Goal: Task Accomplishment & Management: Manage account settings

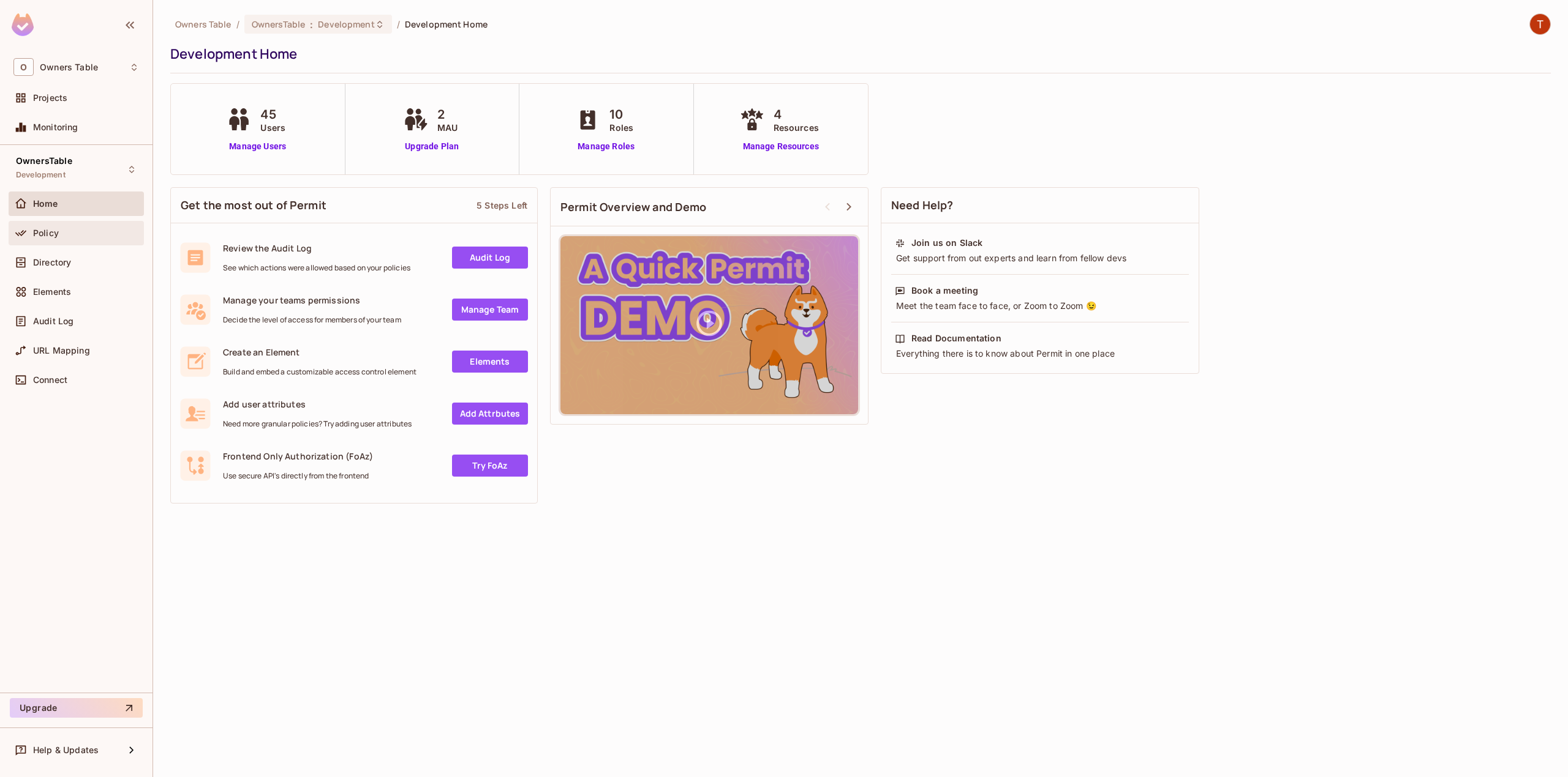
click at [72, 228] on div "Policy" at bounding box center [76, 233] width 126 height 15
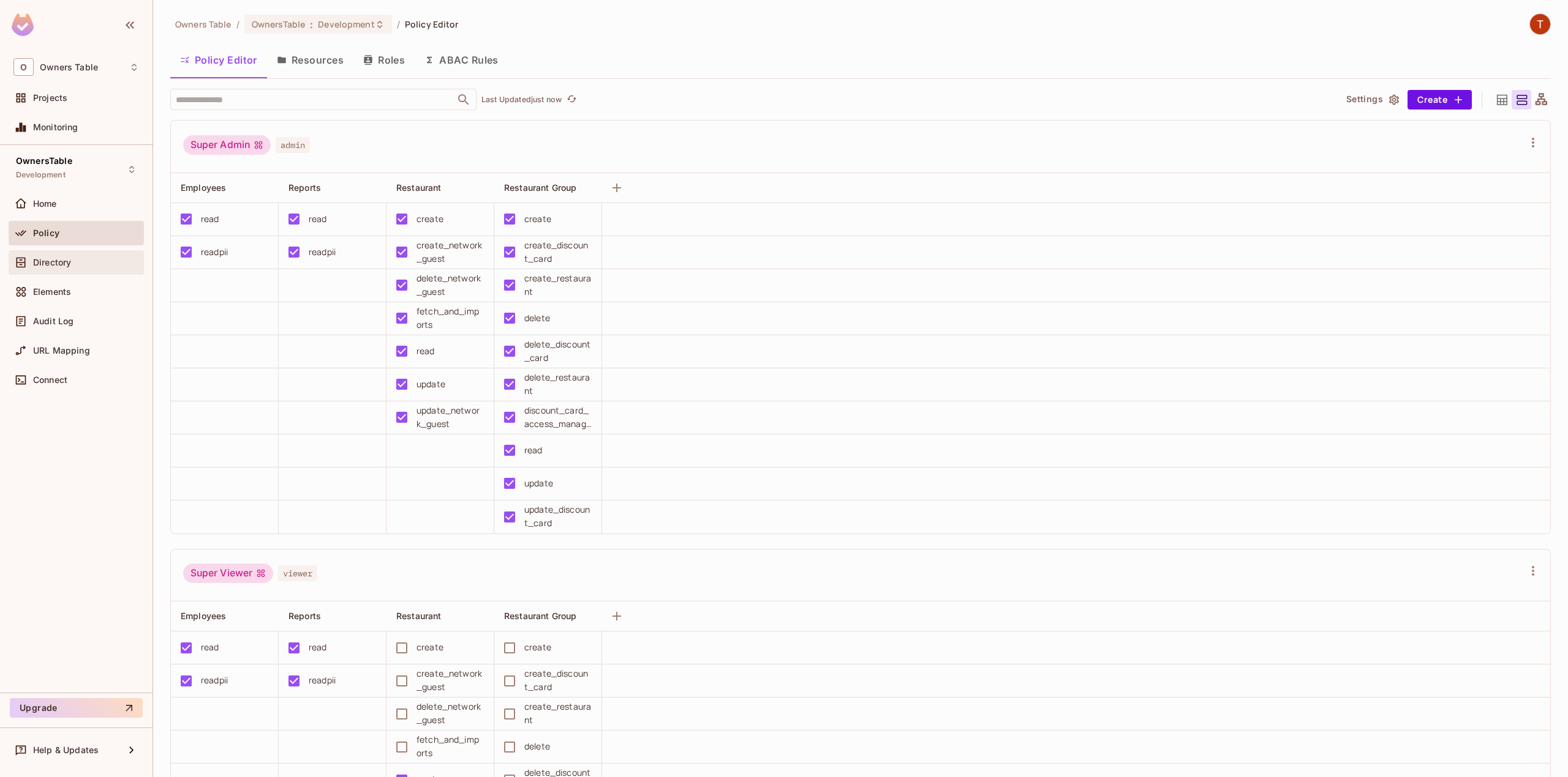
click at [74, 266] on div "Directory" at bounding box center [85, 262] width 106 height 9
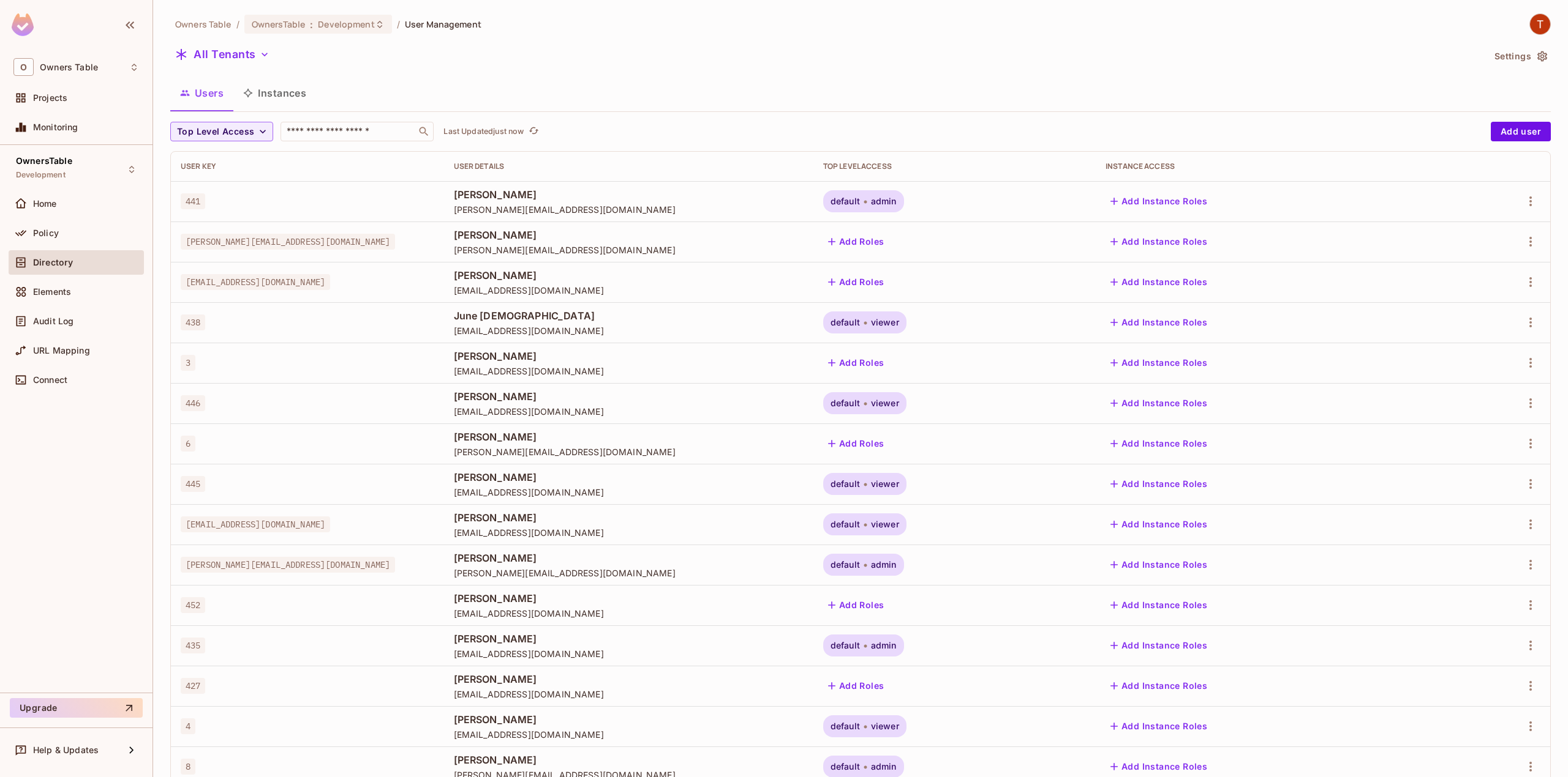
click at [274, 96] on button "Instances" at bounding box center [274, 93] width 82 height 31
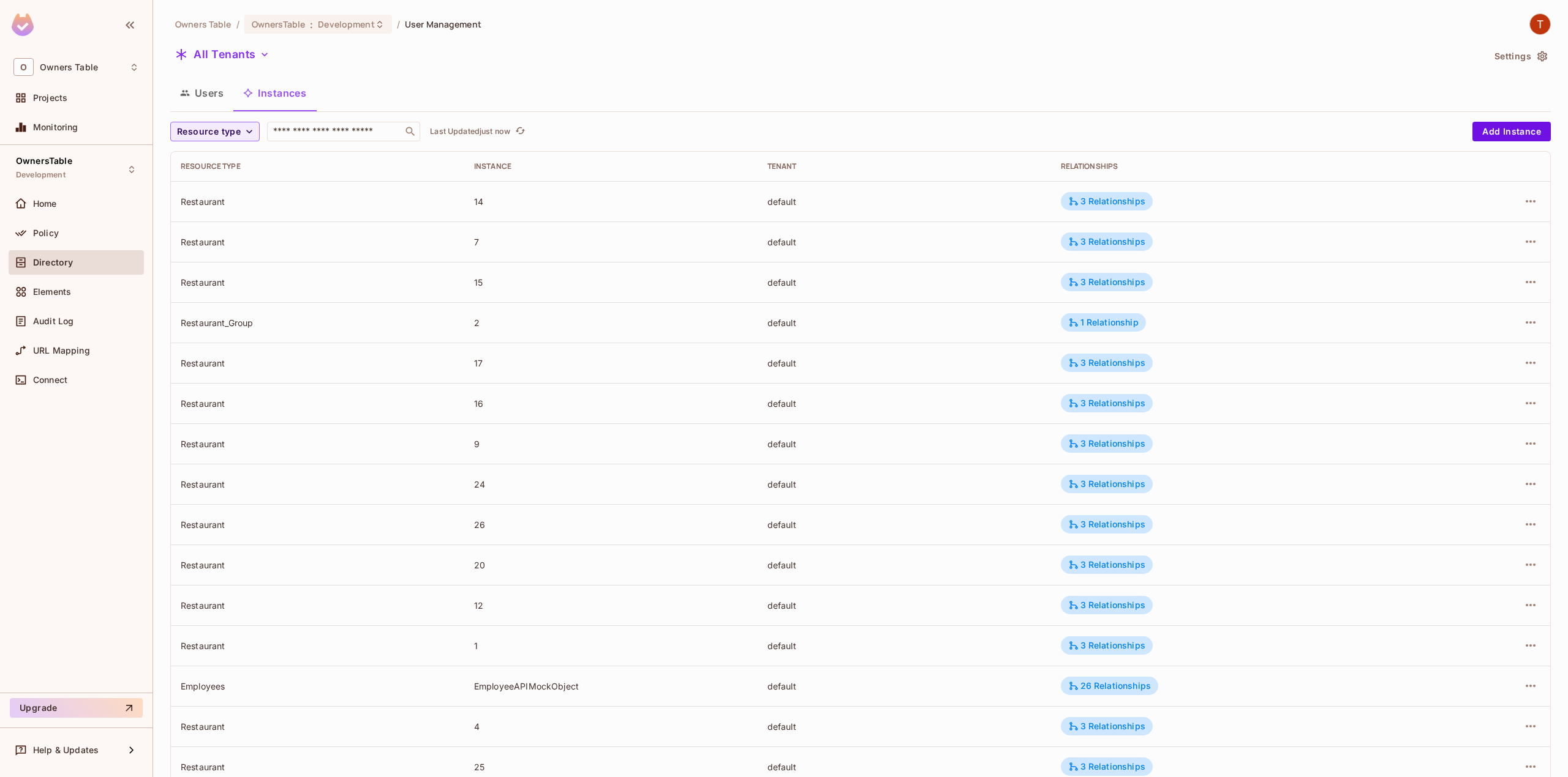
click at [201, 96] on button "Users" at bounding box center [201, 93] width 63 height 31
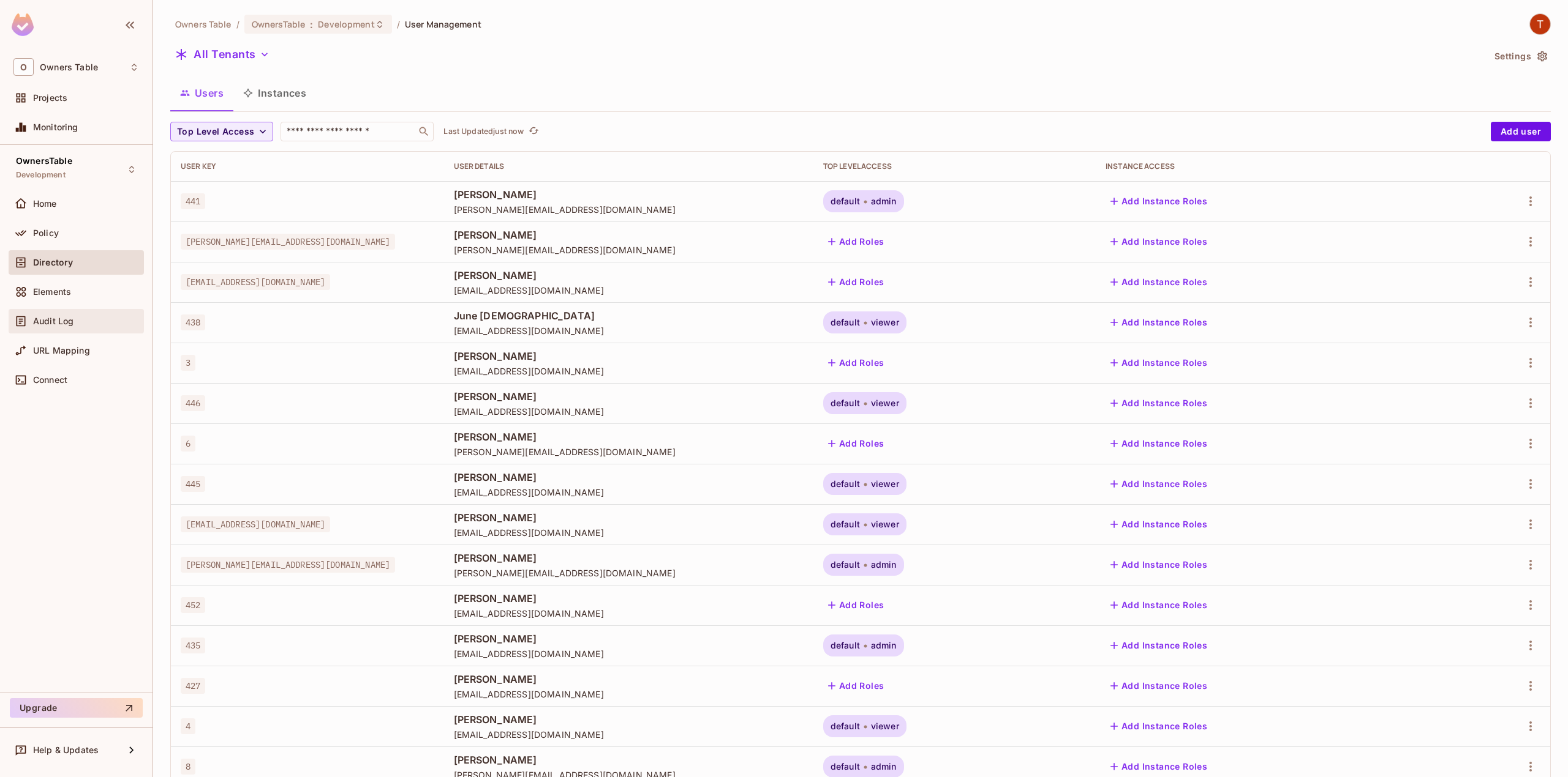
click at [51, 317] on span "Audit Log" at bounding box center [53, 321] width 40 height 9
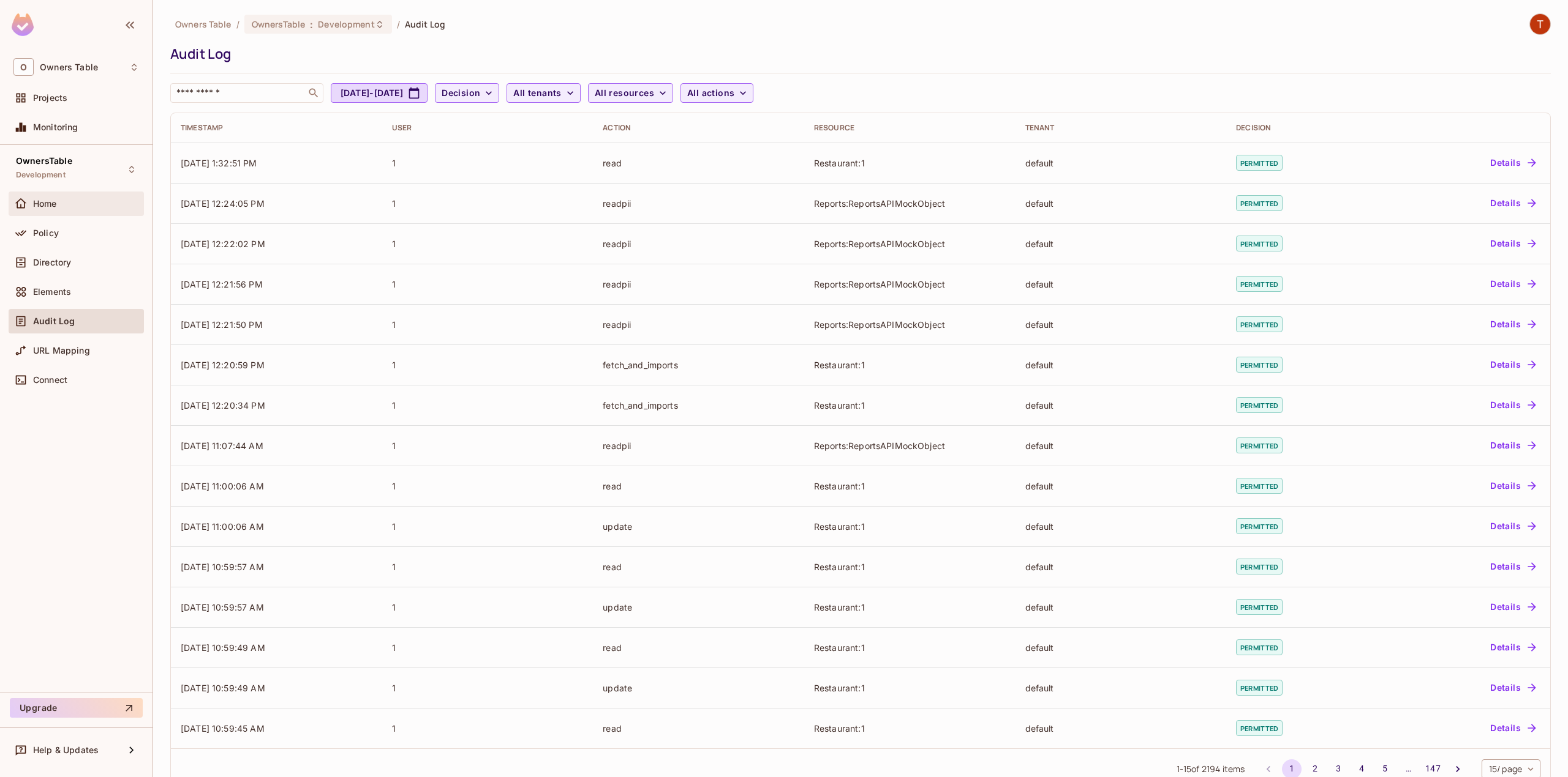
click at [69, 199] on div "Home" at bounding box center [85, 204] width 106 height 9
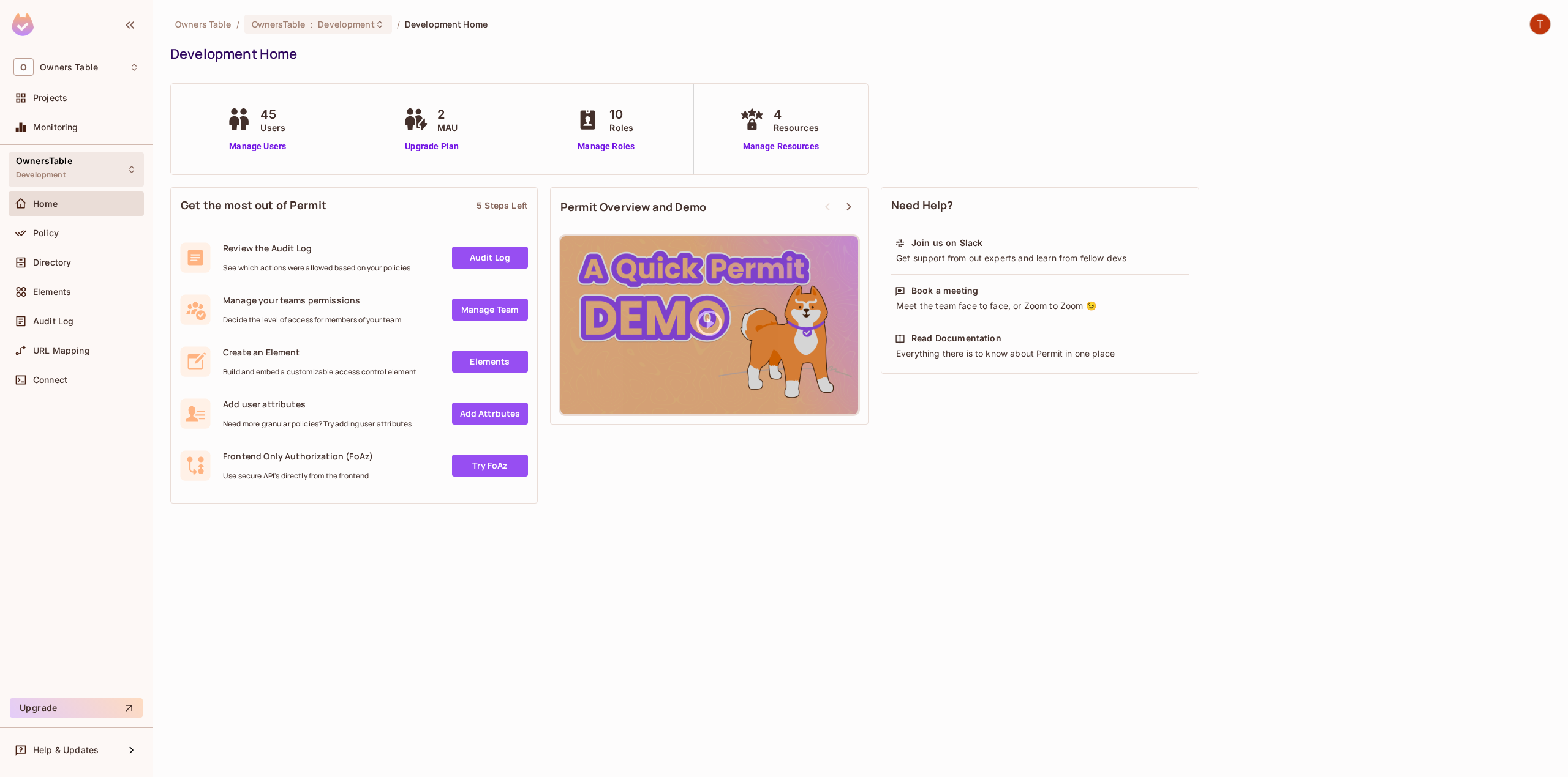
click at [130, 174] on icon at bounding box center [131, 169] width 9 height 9
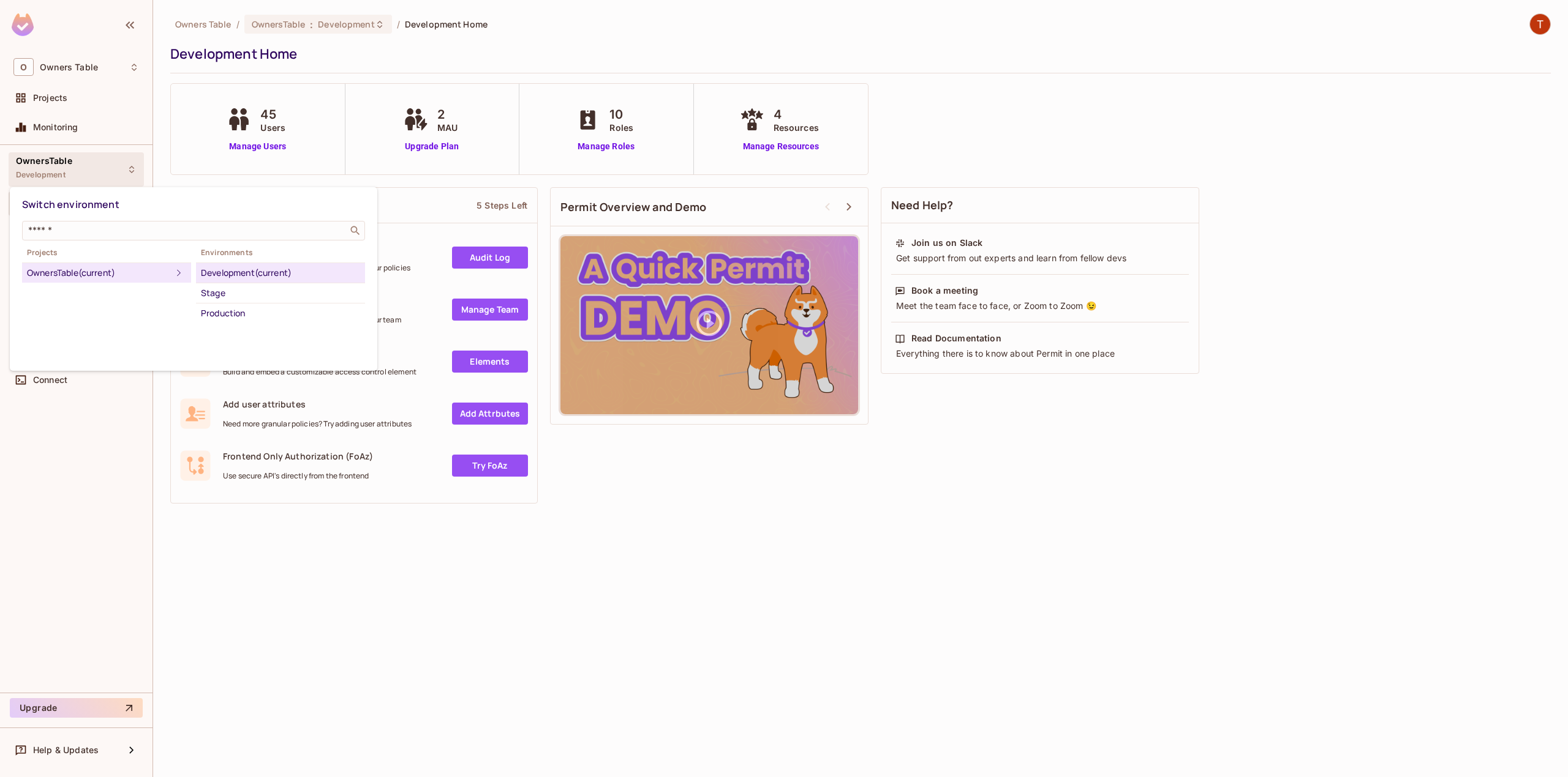
click at [96, 165] on div at bounding box center [784, 388] width 1568 height 777
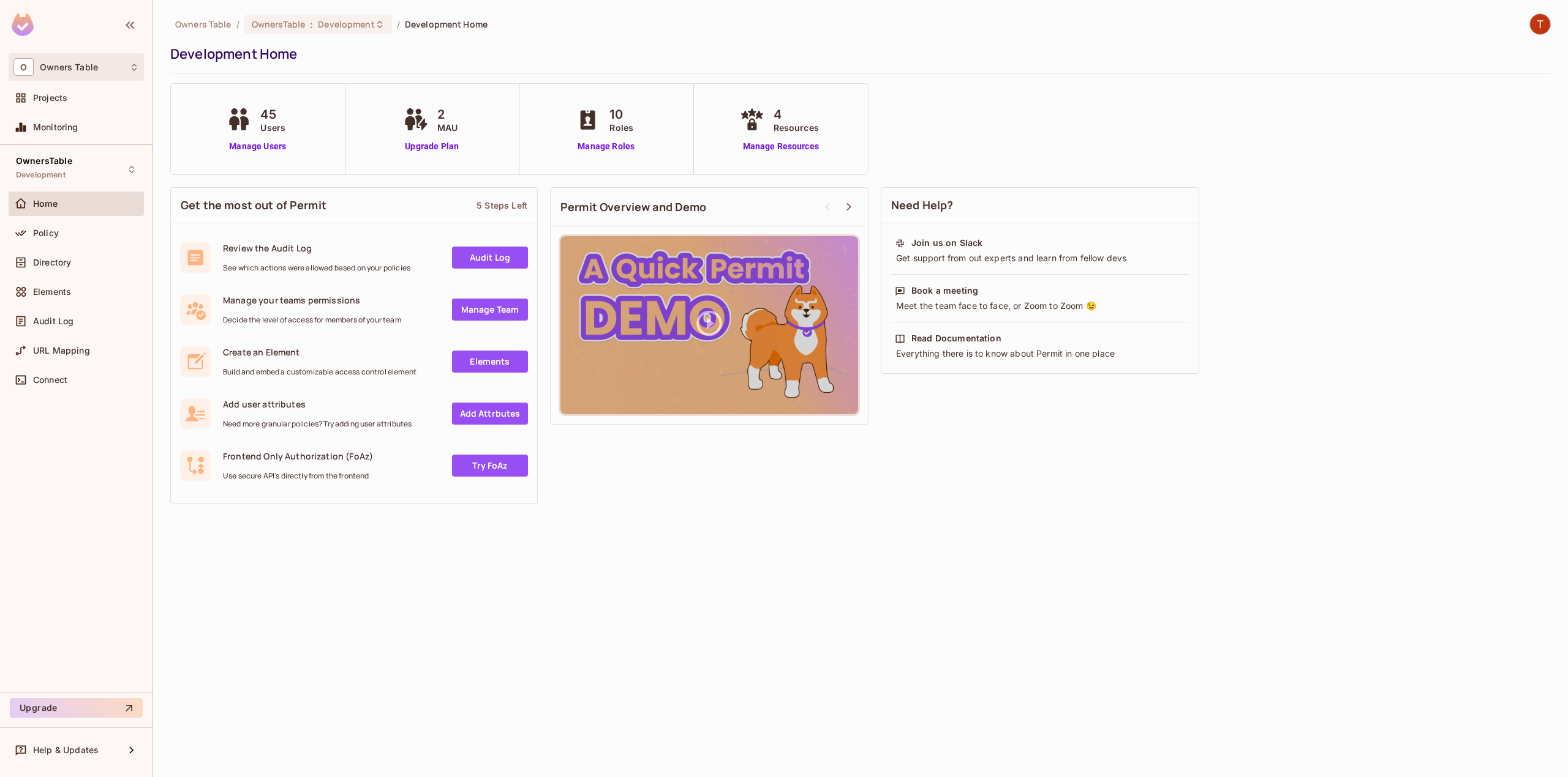
click at [101, 66] on div "O Owners Table" at bounding box center [76, 67] width 126 height 18
click at [82, 318] on div at bounding box center [784, 388] width 1568 height 777
click at [64, 291] on span "Elements" at bounding box center [52, 291] width 38 height 9
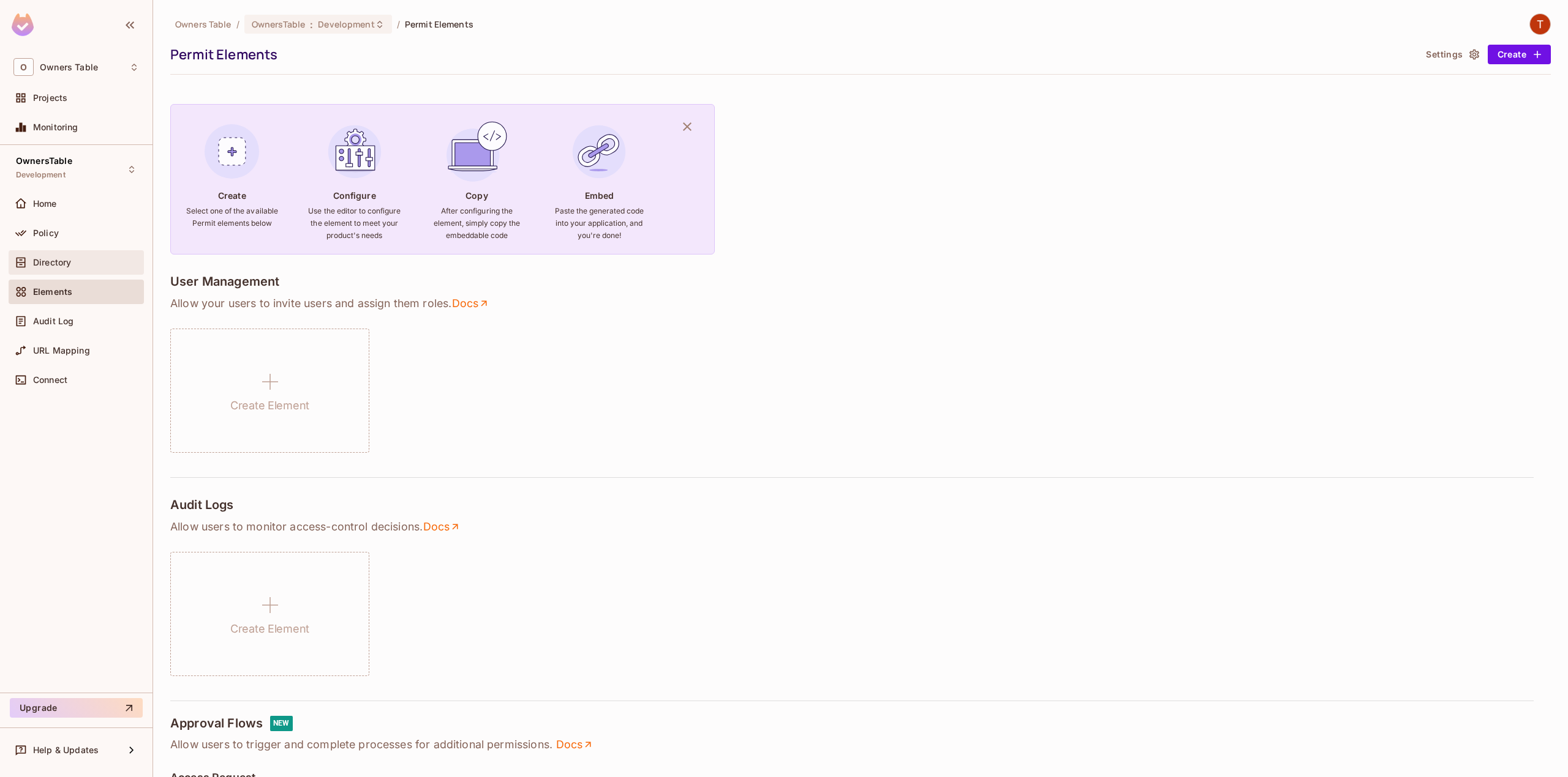
click at [54, 263] on span "Directory" at bounding box center [52, 262] width 38 height 9
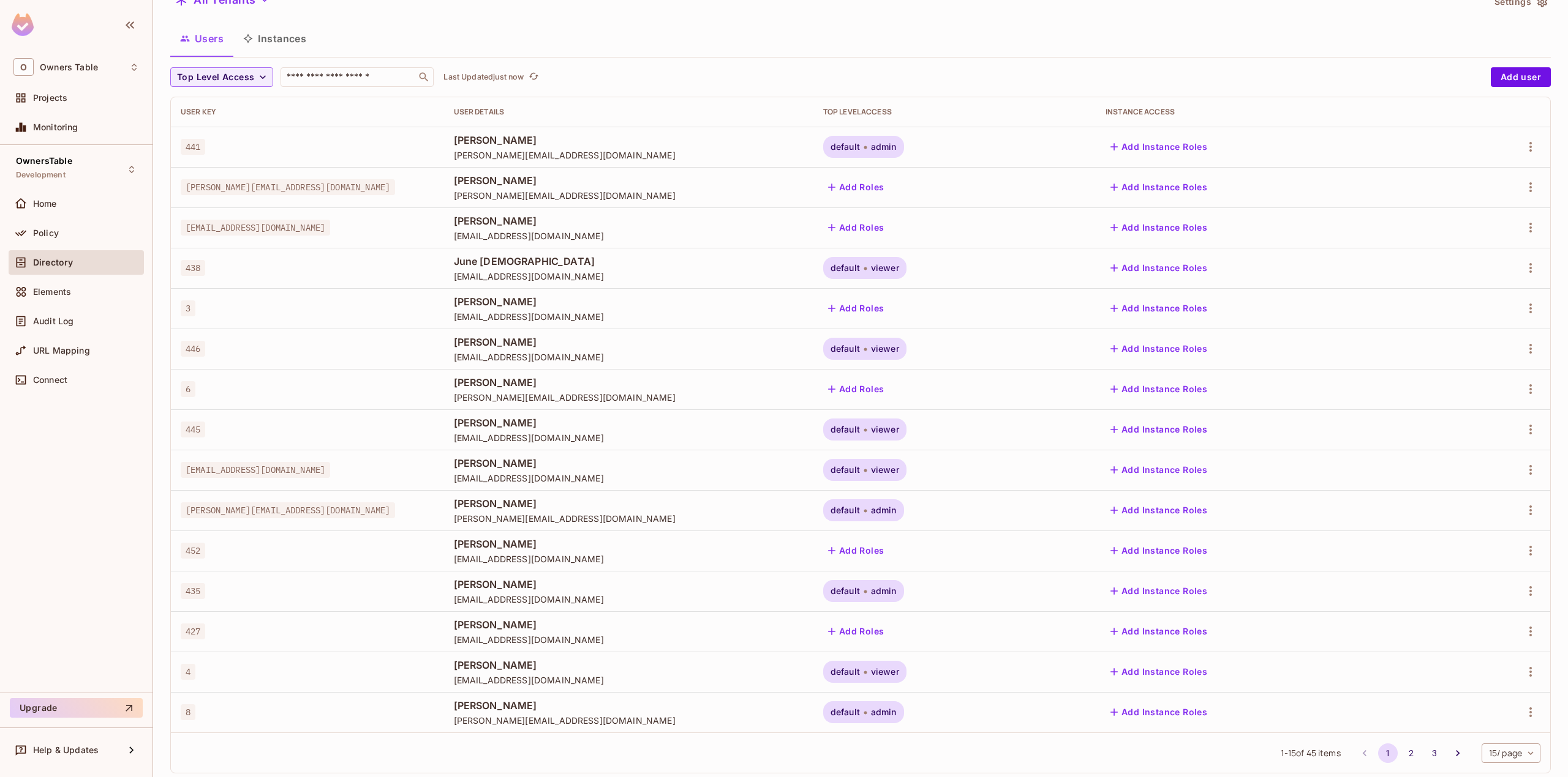
scroll to position [78, 0]
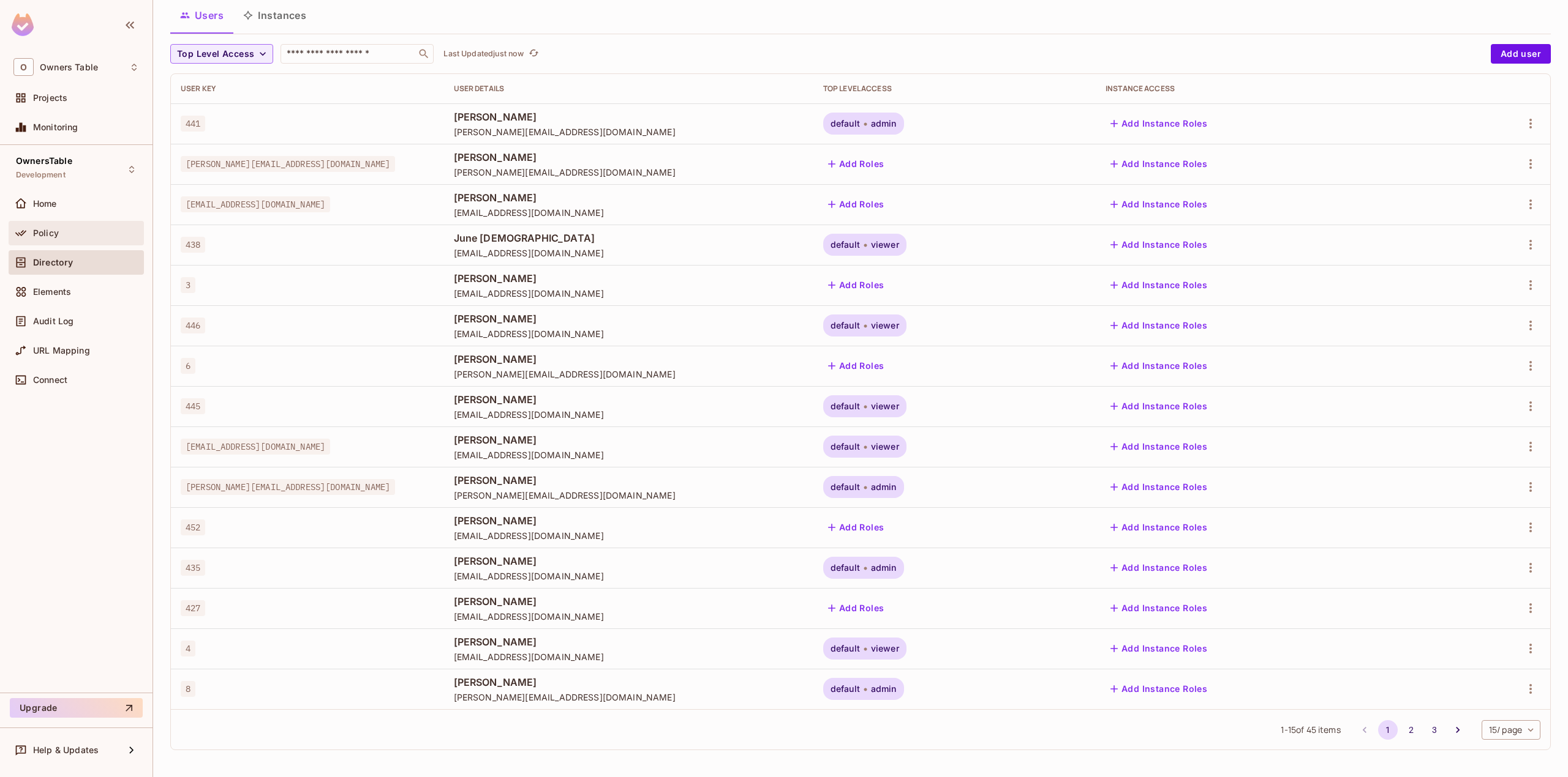
click at [57, 233] on span "Policy" at bounding box center [45, 233] width 26 height 9
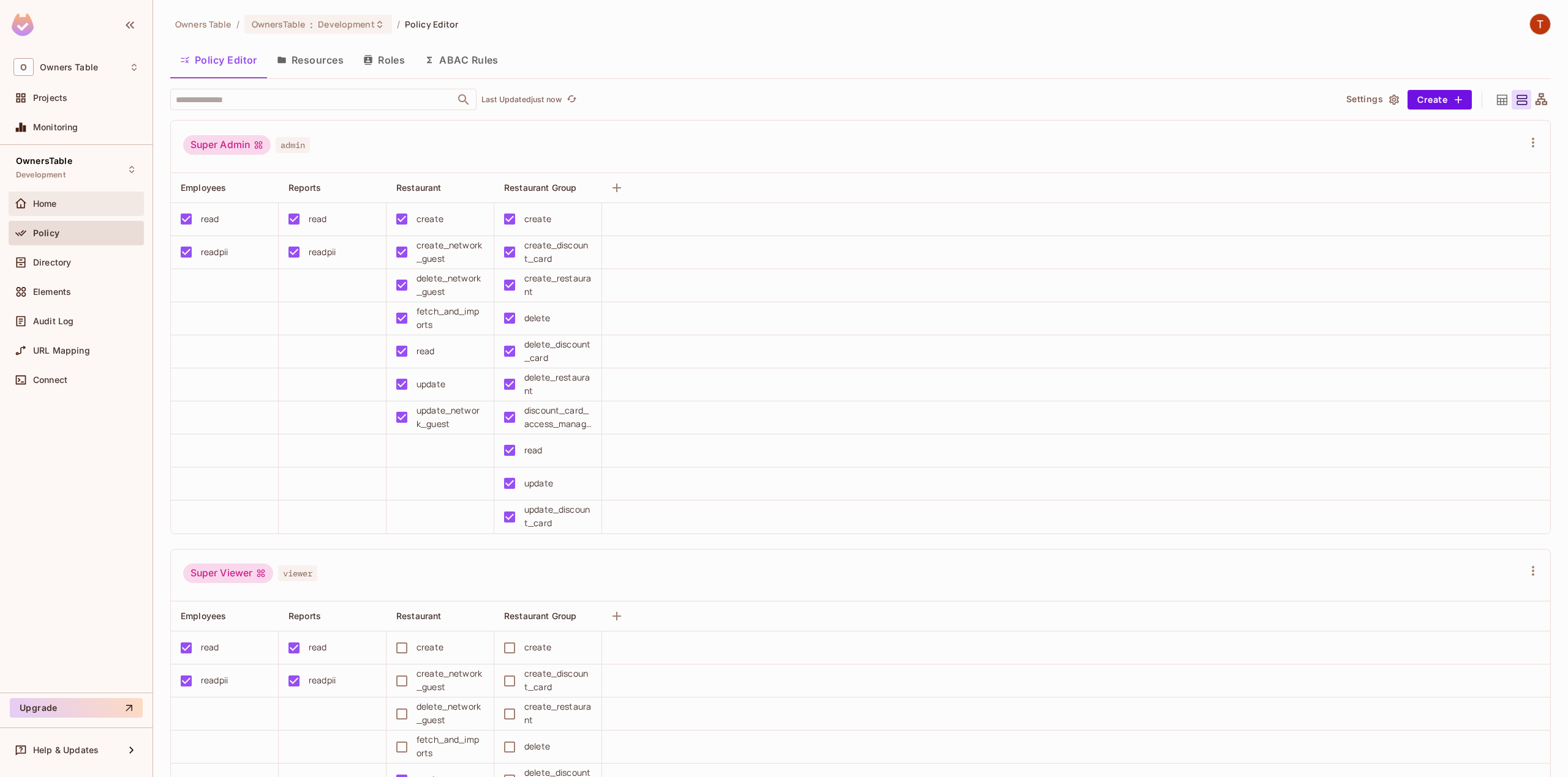
click at [47, 214] on div "Home" at bounding box center [76, 204] width 135 height 25
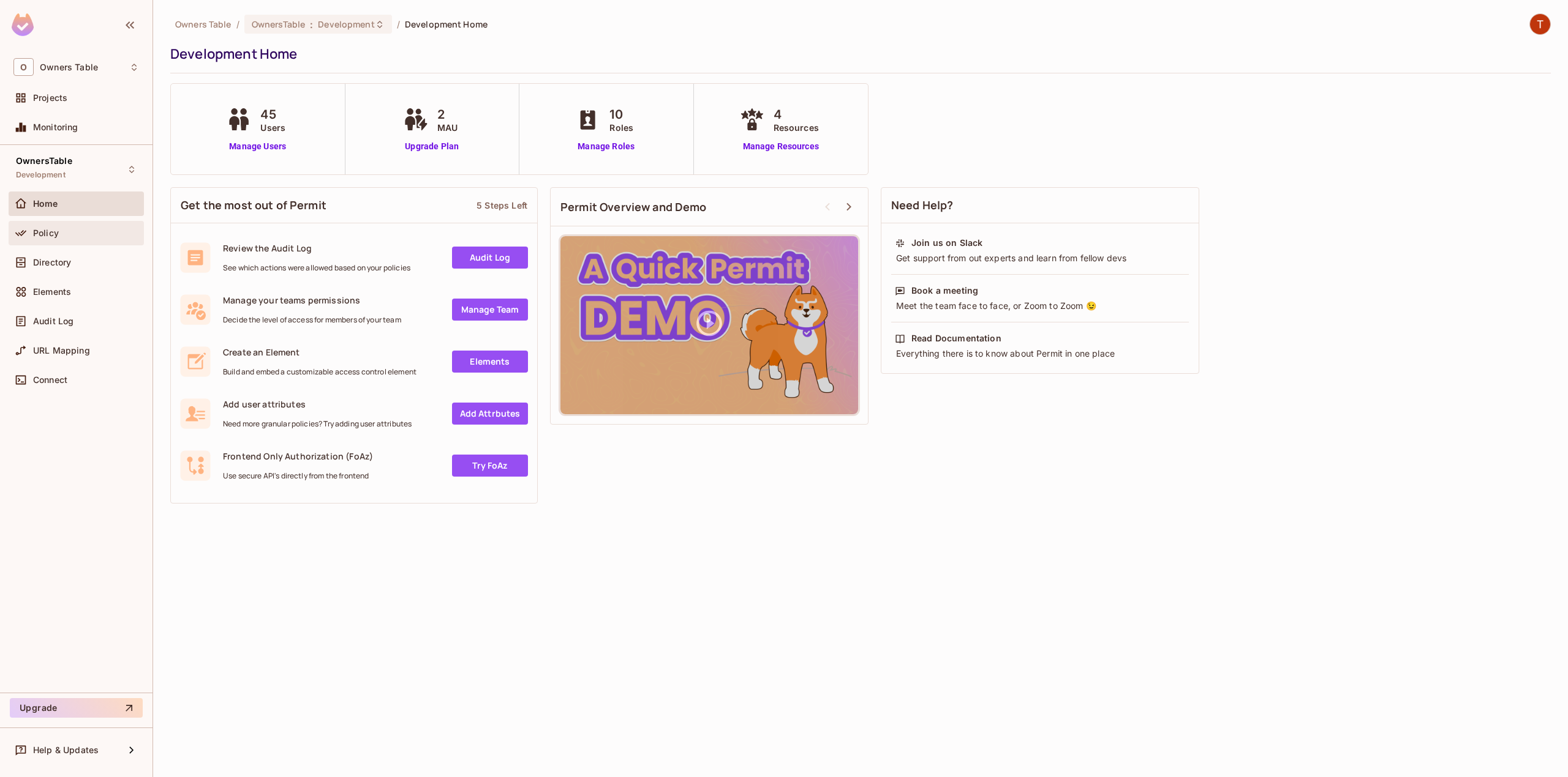
click at [53, 238] on span "Policy" at bounding box center [45, 233] width 26 height 9
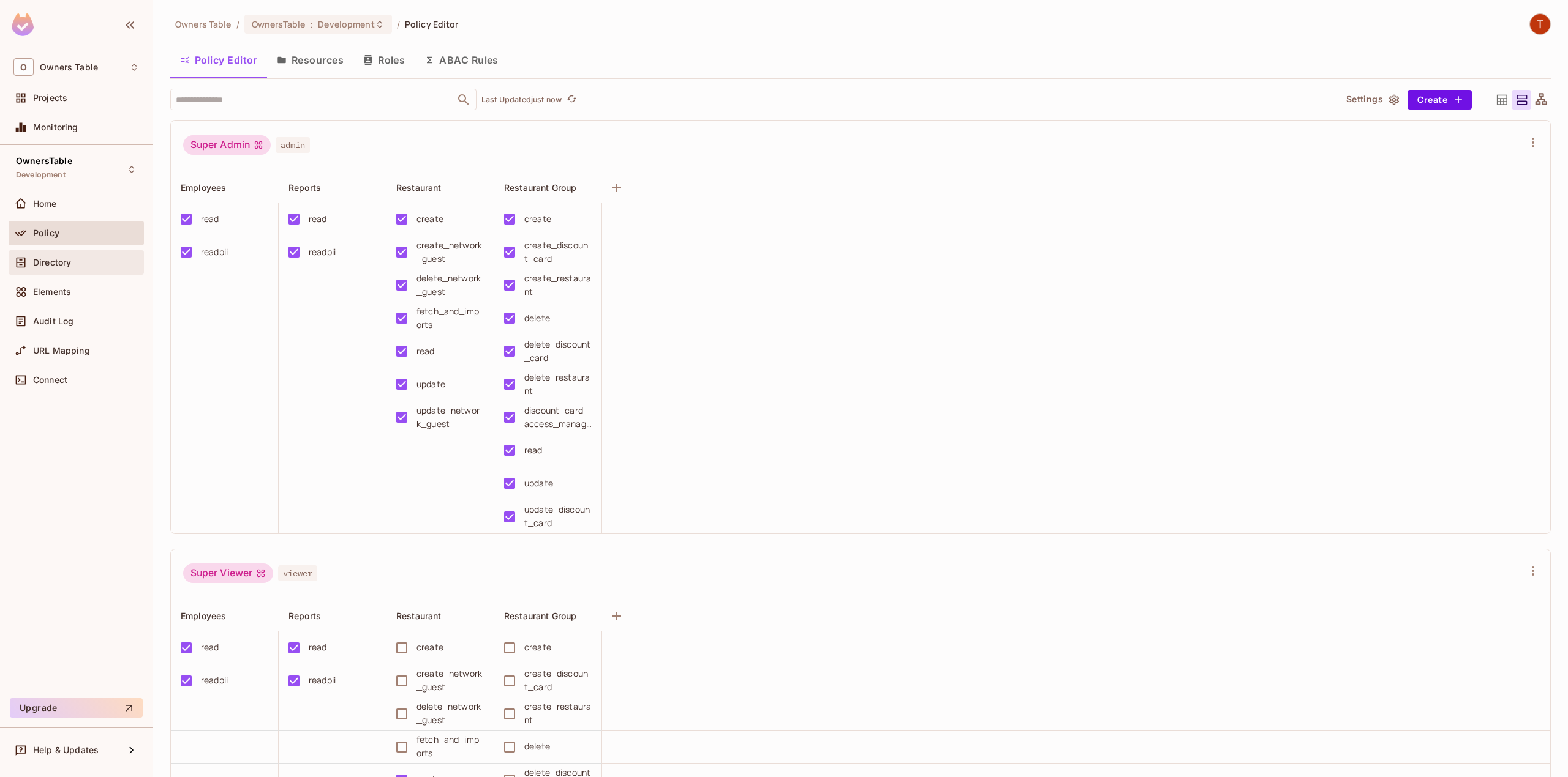
click at [71, 266] on span "Directory" at bounding box center [52, 262] width 38 height 9
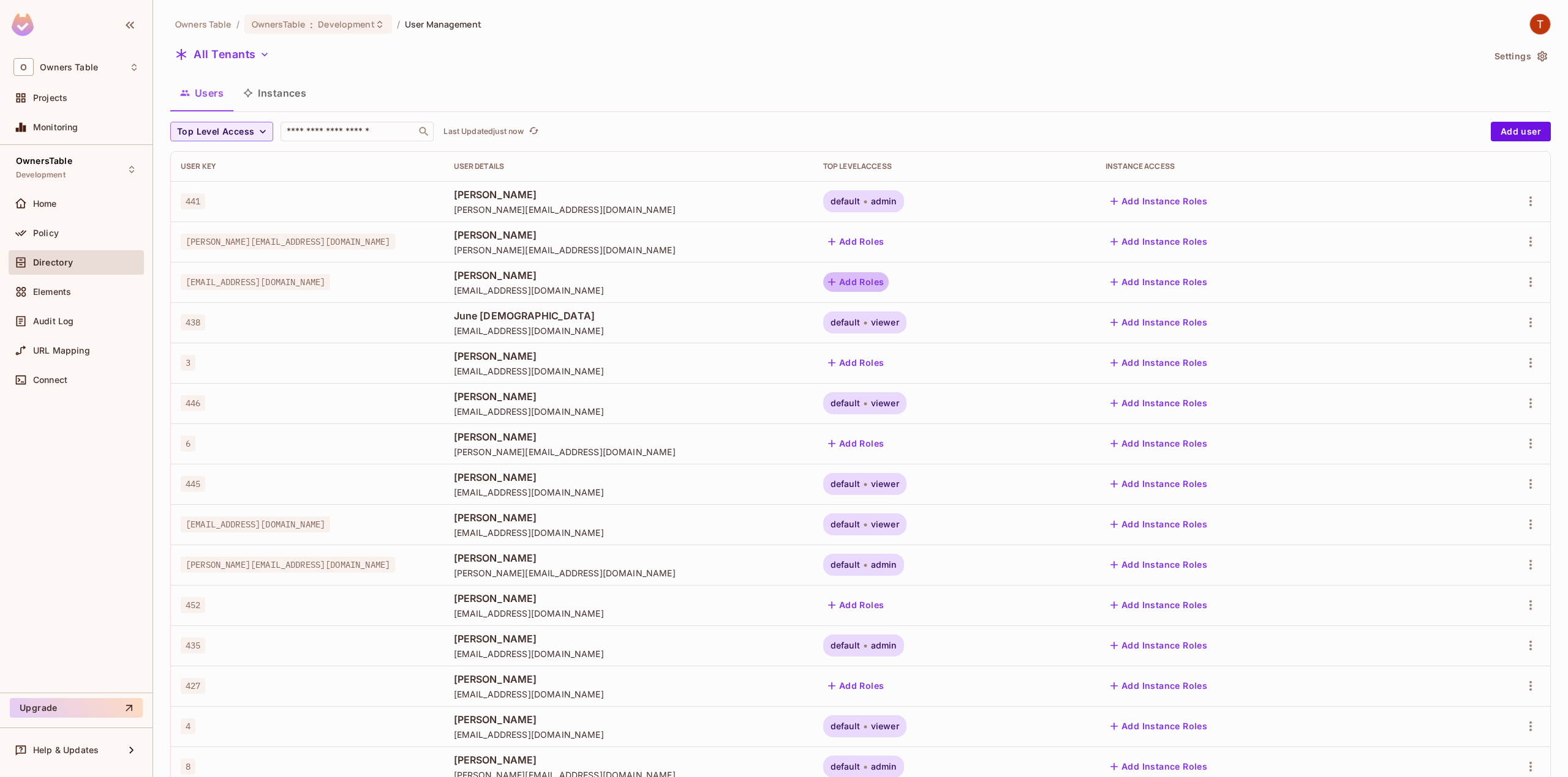
click at [889, 276] on button "Add Roles" at bounding box center [856, 282] width 66 height 20
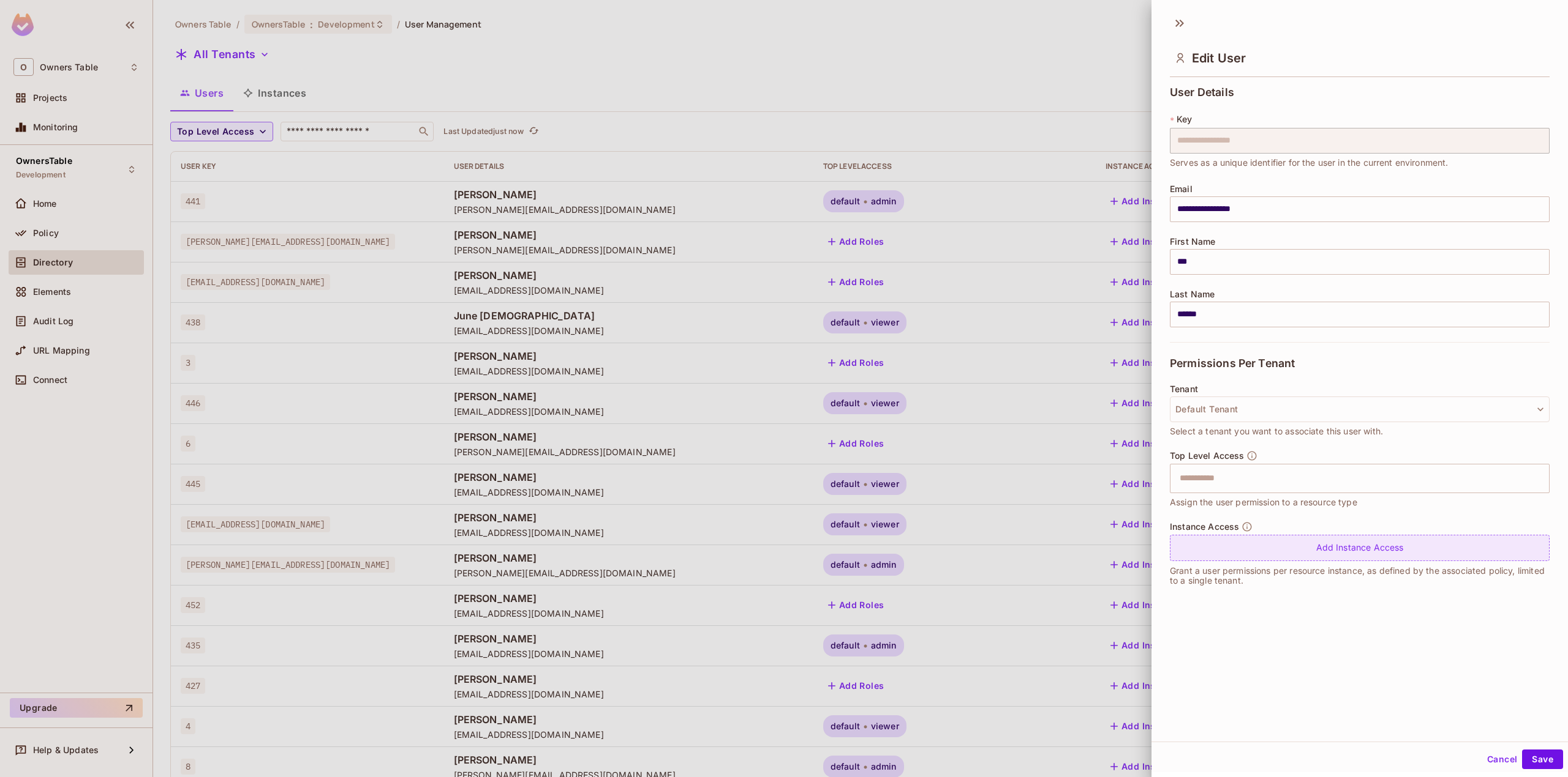
click at [1302, 542] on div "Add Instance Access" at bounding box center [1359, 548] width 380 height 26
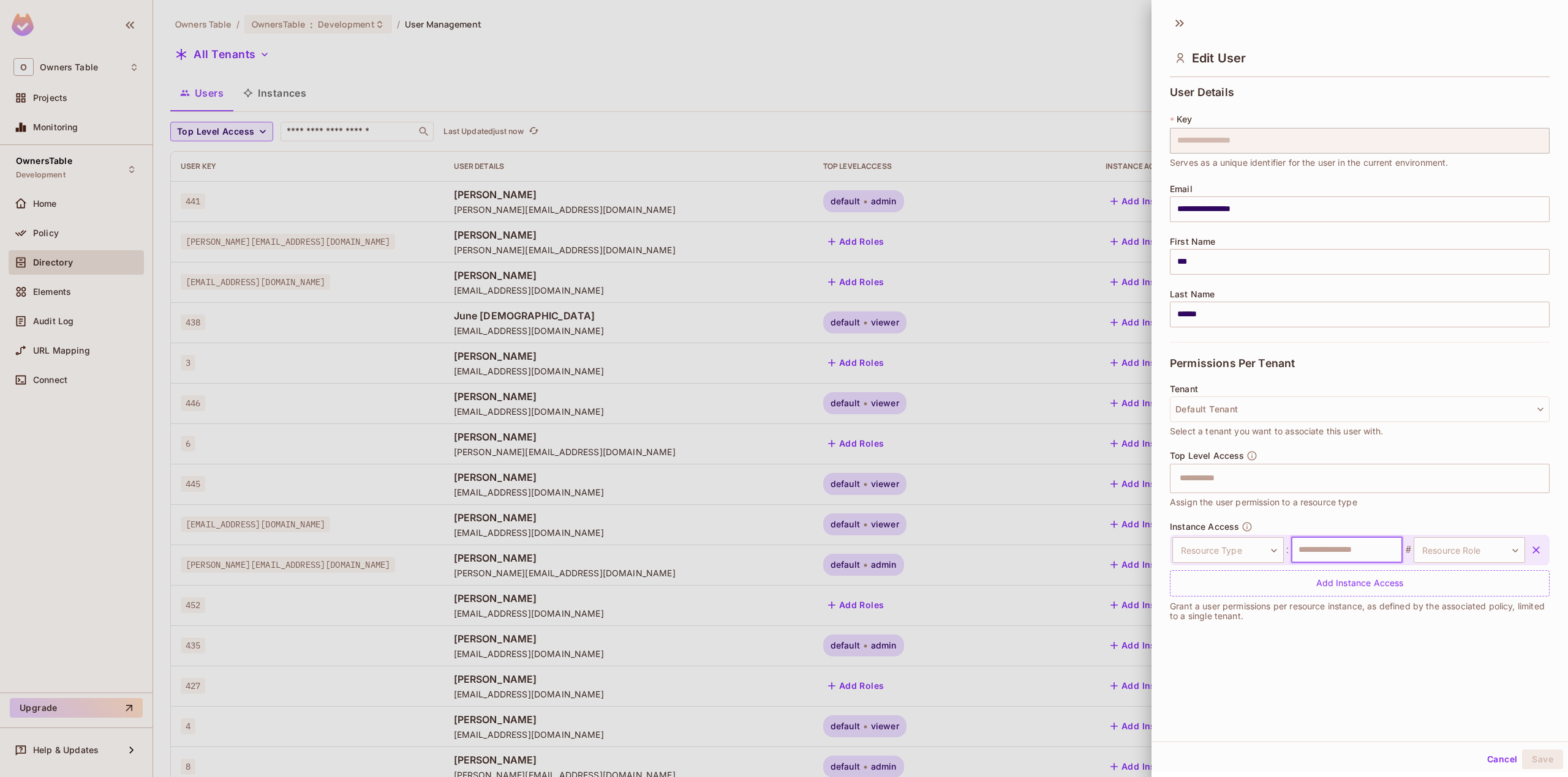
click at [1312, 546] on input "text" at bounding box center [1346, 550] width 112 height 26
click at [1245, 539] on body "O Owners Table Projects Monitoring OwnersTable Development Home Policy Director…" at bounding box center [784, 388] width 1568 height 777
click at [1203, 666] on li "Restaurant" at bounding box center [1219, 675] width 112 height 22
click at [1316, 549] on input "text" at bounding box center [1346, 550] width 112 height 26
click at [1358, 547] on input "text" at bounding box center [1346, 550] width 112 height 26
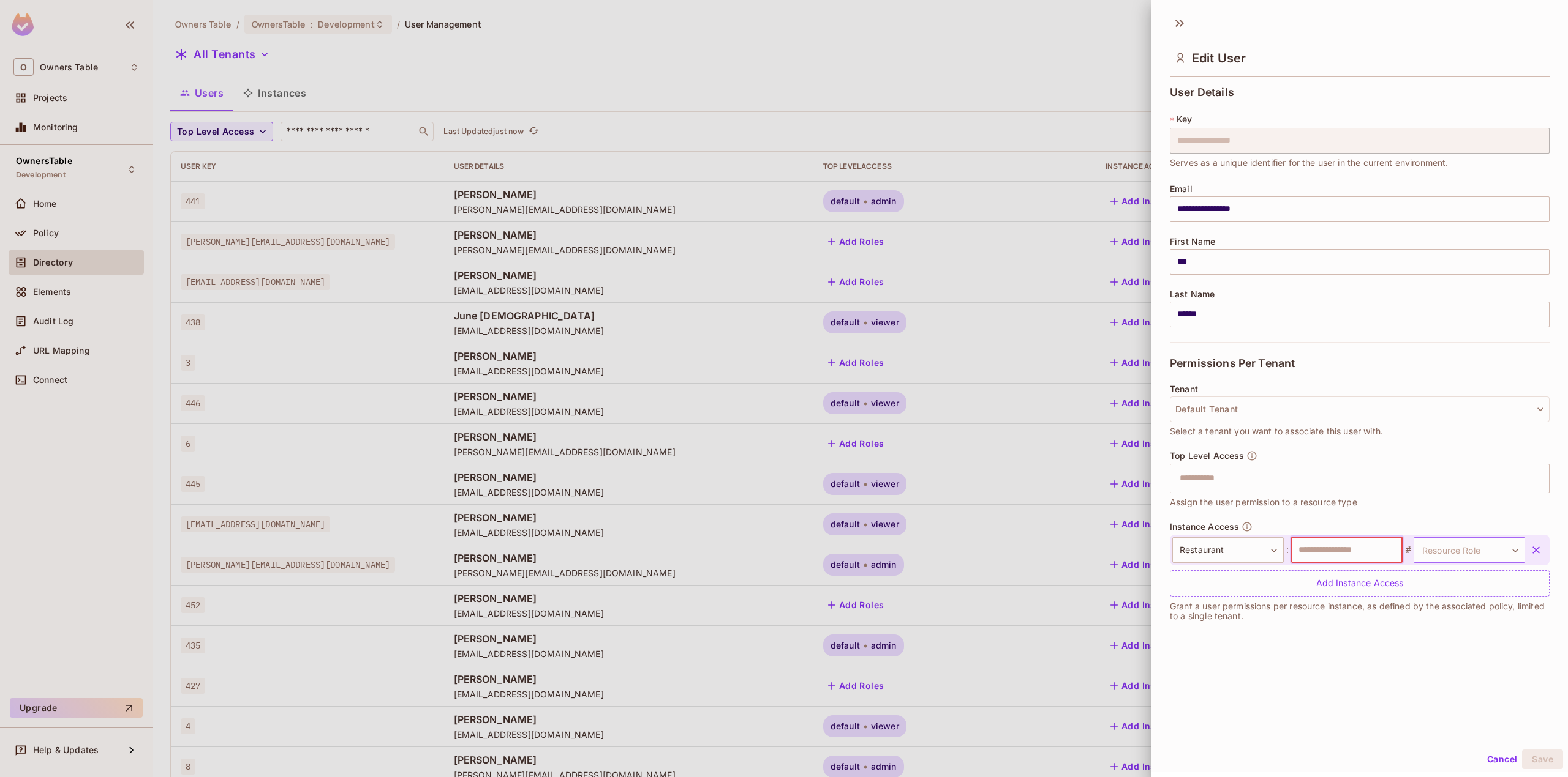
click at [1485, 554] on body "O Owners Table Projects Monitoring OwnersTable Development Home Policy Director…" at bounding box center [784, 388] width 1568 height 777
click at [1415, 672] on div at bounding box center [784, 388] width 1568 height 777
click at [1490, 760] on button "Cancel" at bounding box center [1502, 759] width 40 height 20
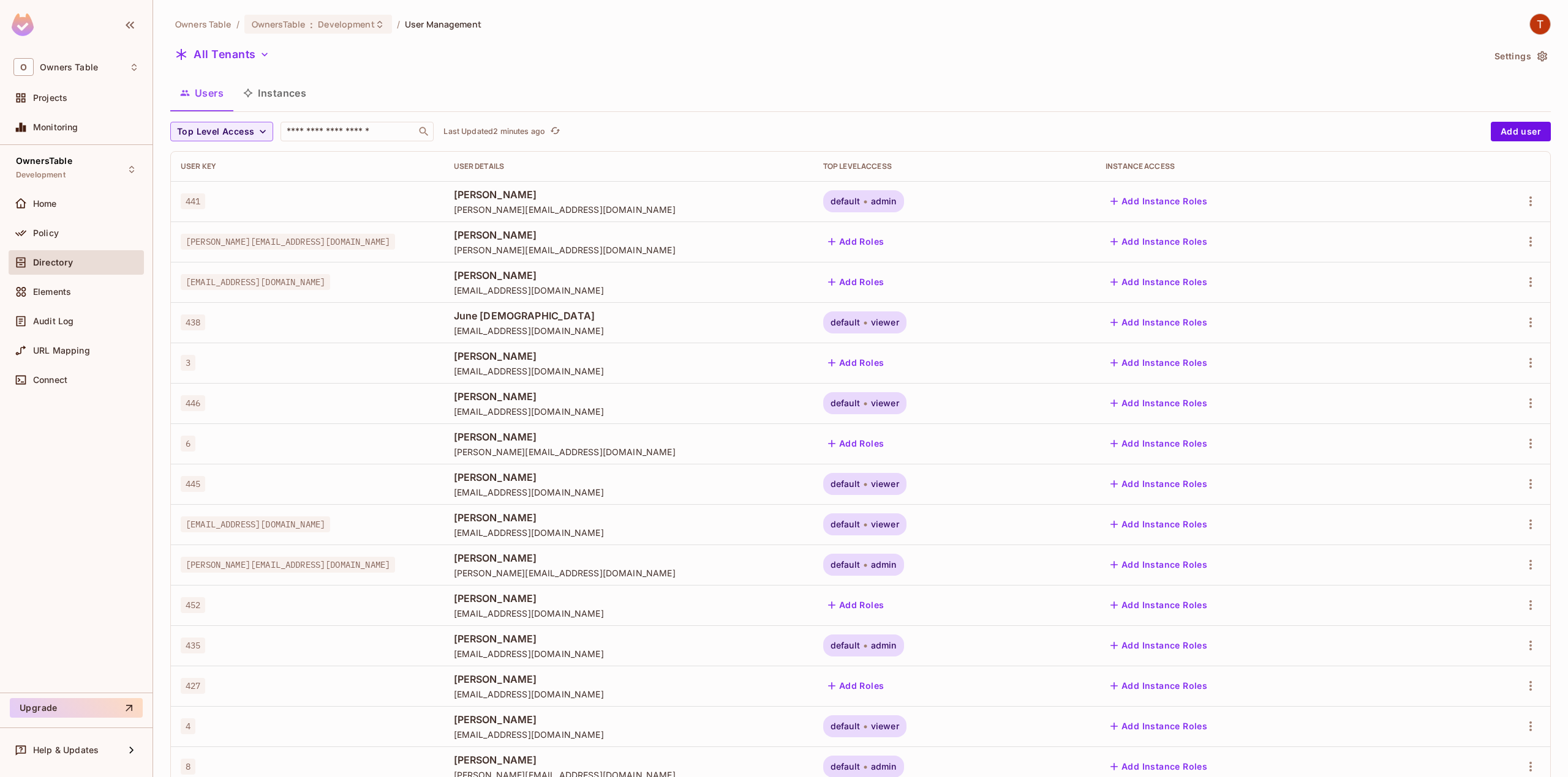
click at [287, 87] on button "Instances" at bounding box center [274, 93] width 82 height 31
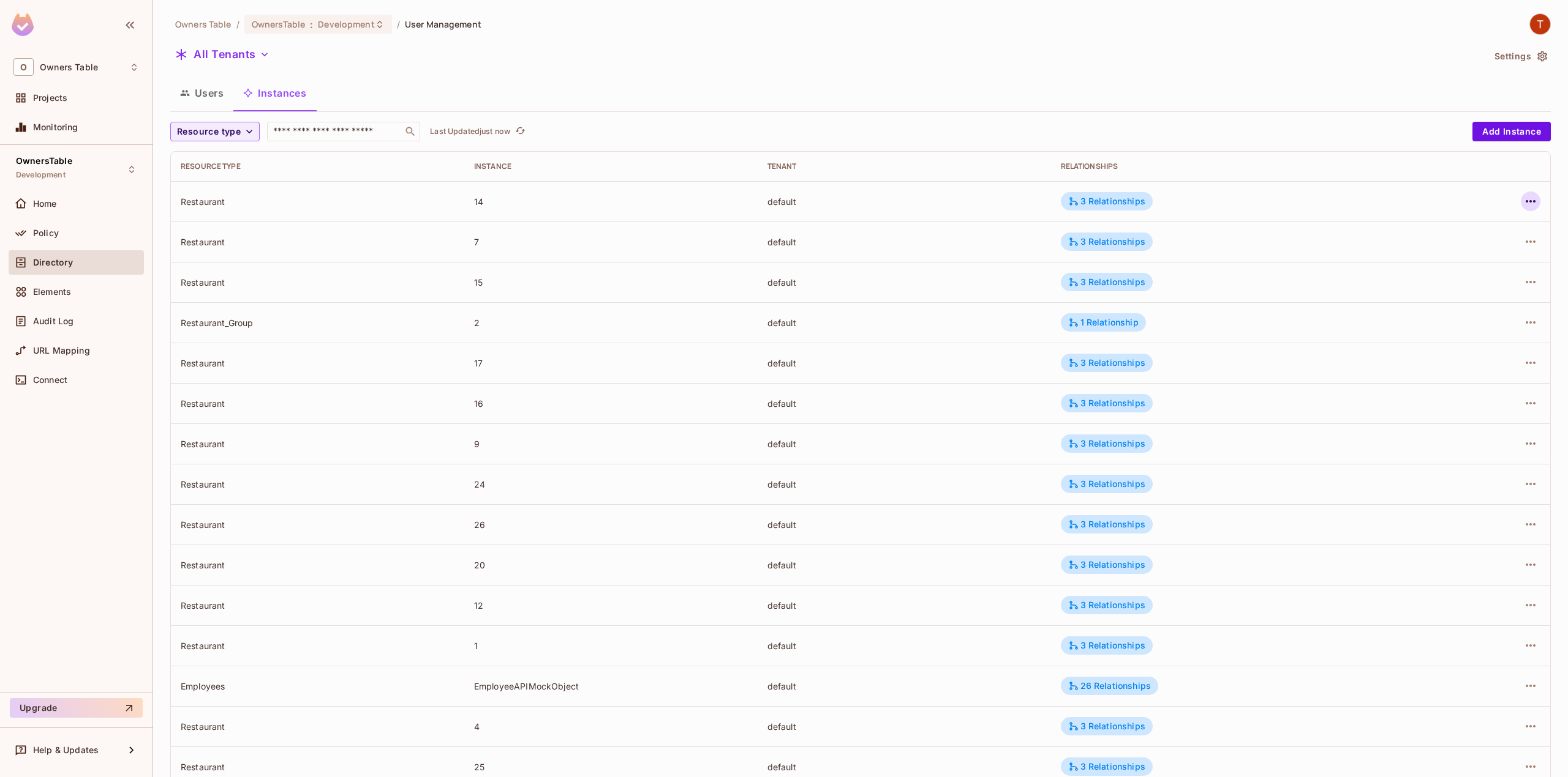
click at [1526, 202] on icon "button" at bounding box center [1530, 201] width 9 height 2
click at [1443, 230] on div "Edit Resource Instance" at bounding box center [1445, 230] width 96 height 12
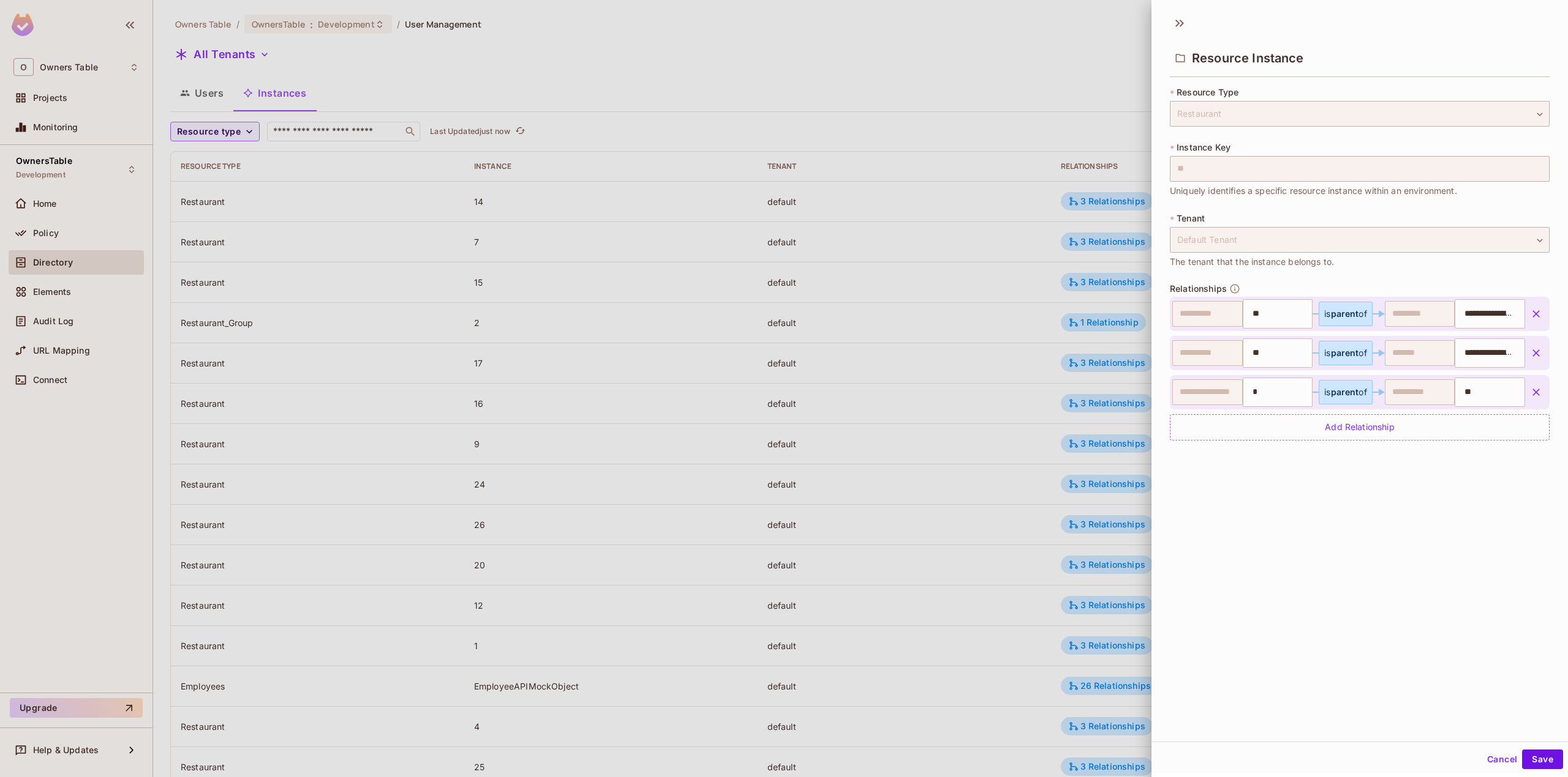
click at [1485, 760] on button "Cancel" at bounding box center [1502, 759] width 40 height 20
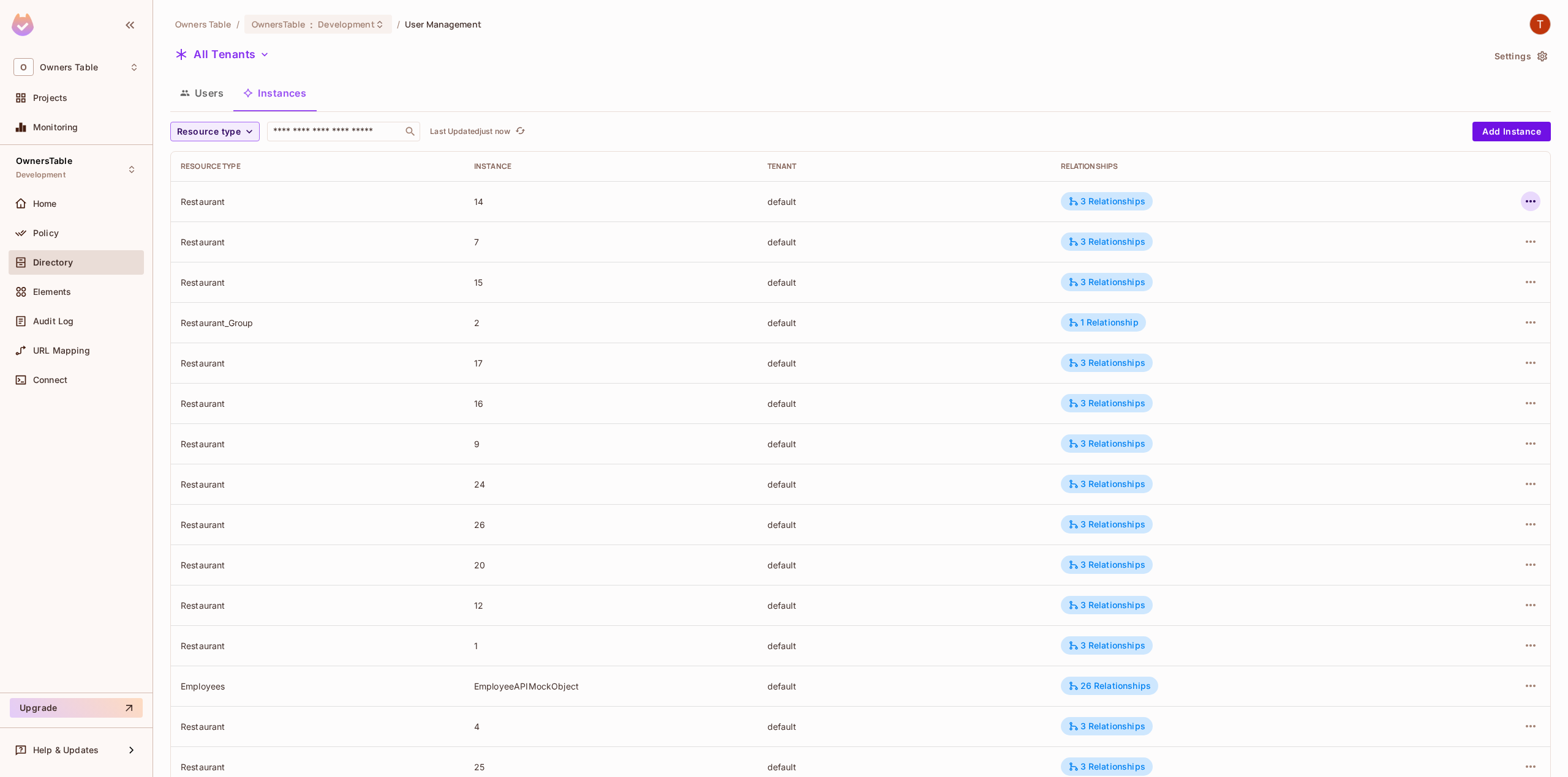
click at [1523, 199] on icon "button" at bounding box center [1530, 201] width 15 height 15
click at [1453, 253] on div "Edit Attributes" at bounding box center [1428, 257] width 61 height 12
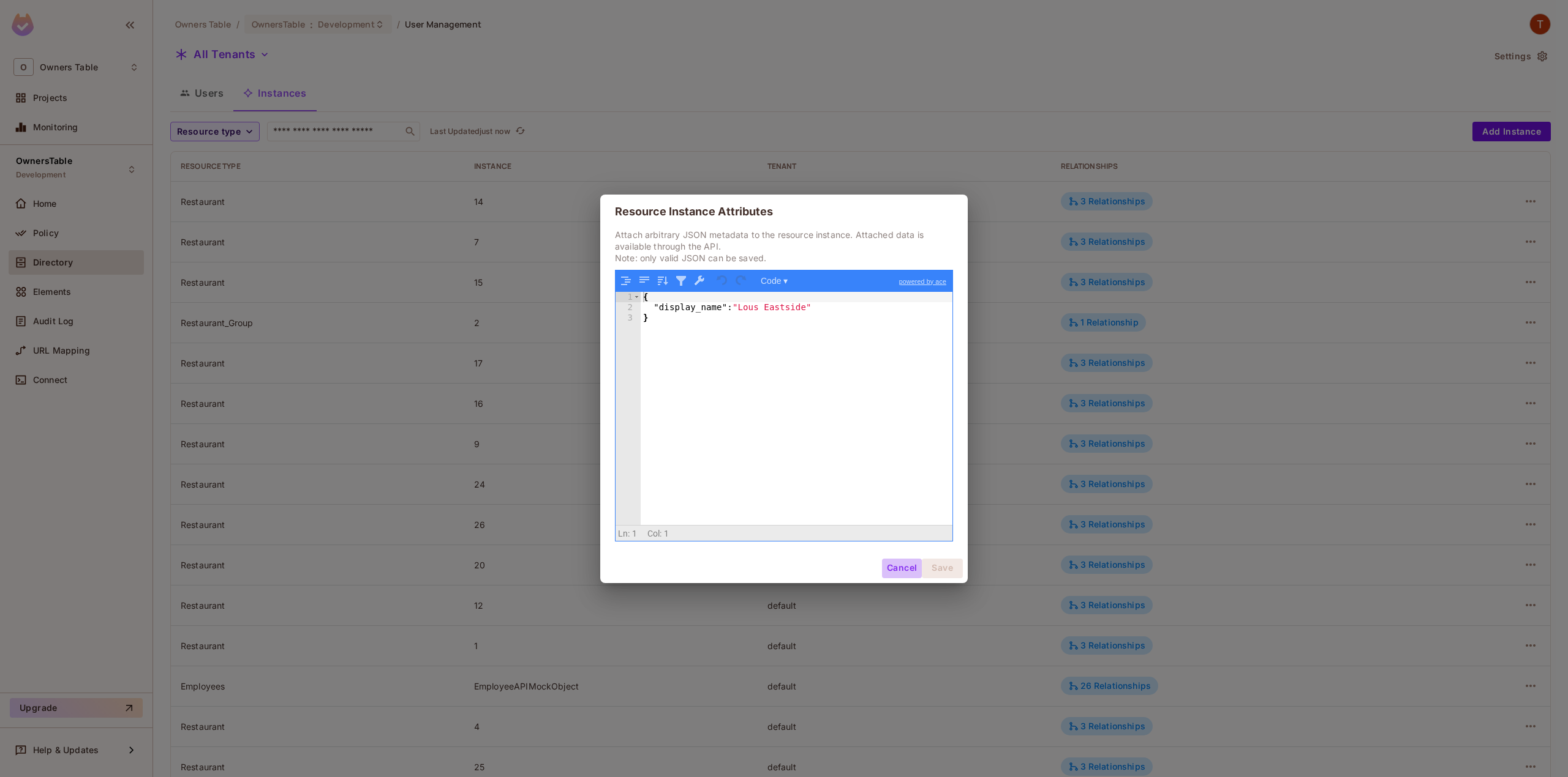
click at [888, 571] on button "Cancel" at bounding box center [902, 568] width 40 height 20
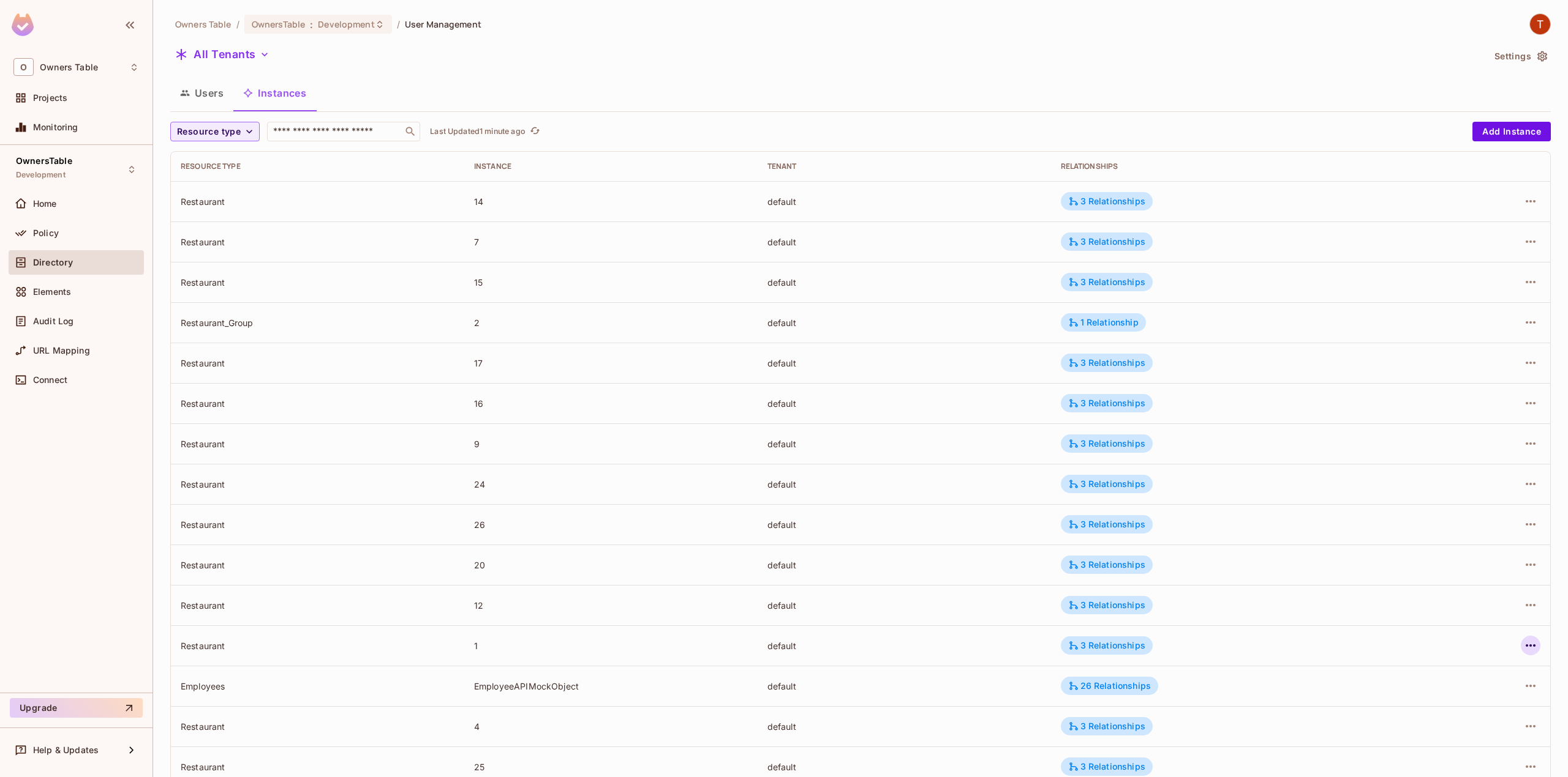
click at [1523, 644] on icon "button" at bounding box center [1530, 646] width 15 height 15
click at [1420, 698] on div "Edit Attributes" at bounding box center [1428, 701] width 61 height 12
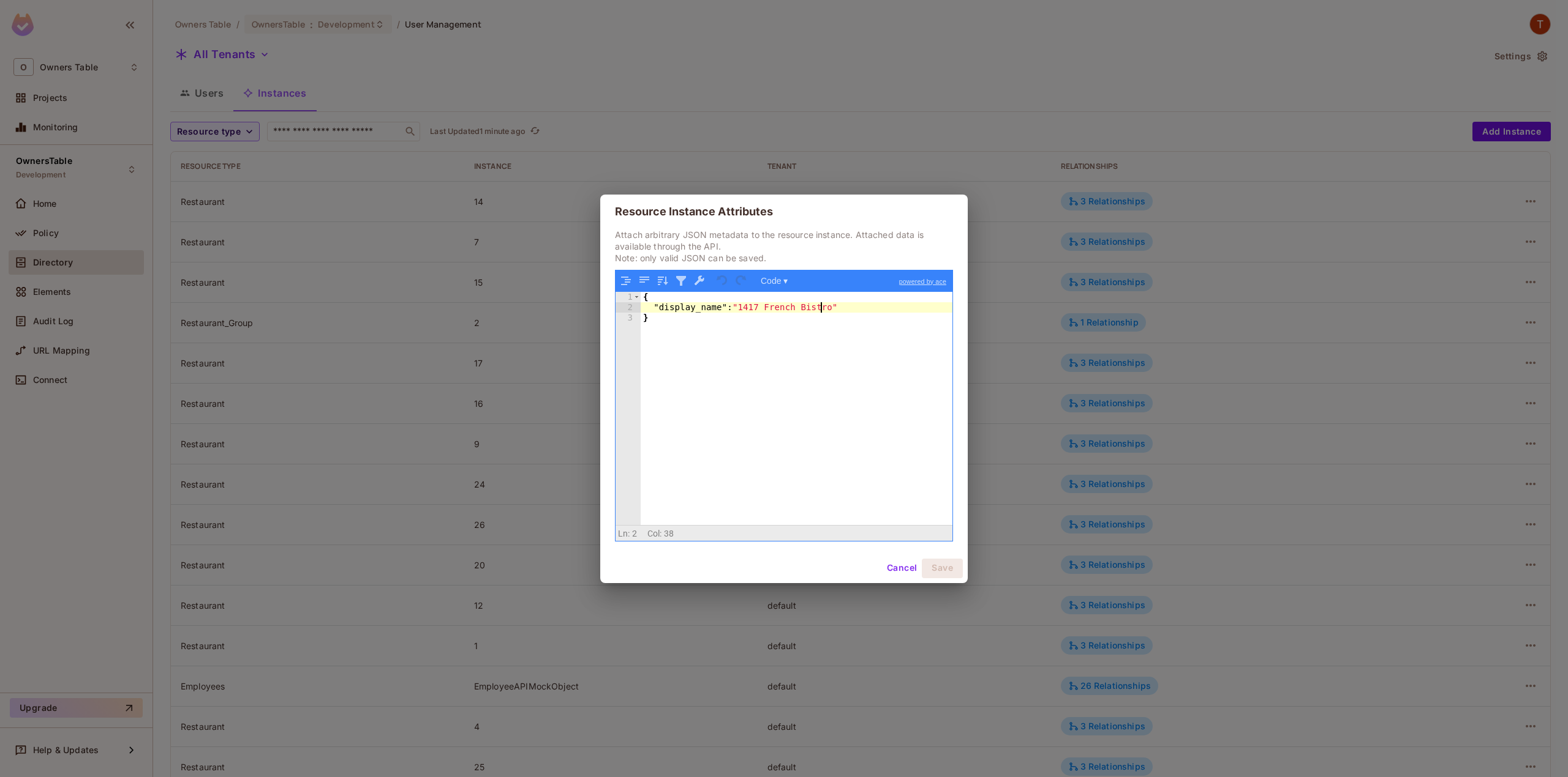
click at [821, 309] on div "{ "display_name" : "1417 French Bistro" }" at bounding box center [796, 419] width 312 height 255
click at [818, 312] on div "{ "display_name" : "1417 French Bistr" }" at bounding box center [796, 419] width 312 height 255
click at [818, 312] on div "{ "display_name" : "1417 French Bistro" }" at bounding box center [796, 419] width 312 height 255
click at [934, 564] on button "Save" at bounding box center [942, 568] width 41 height 20
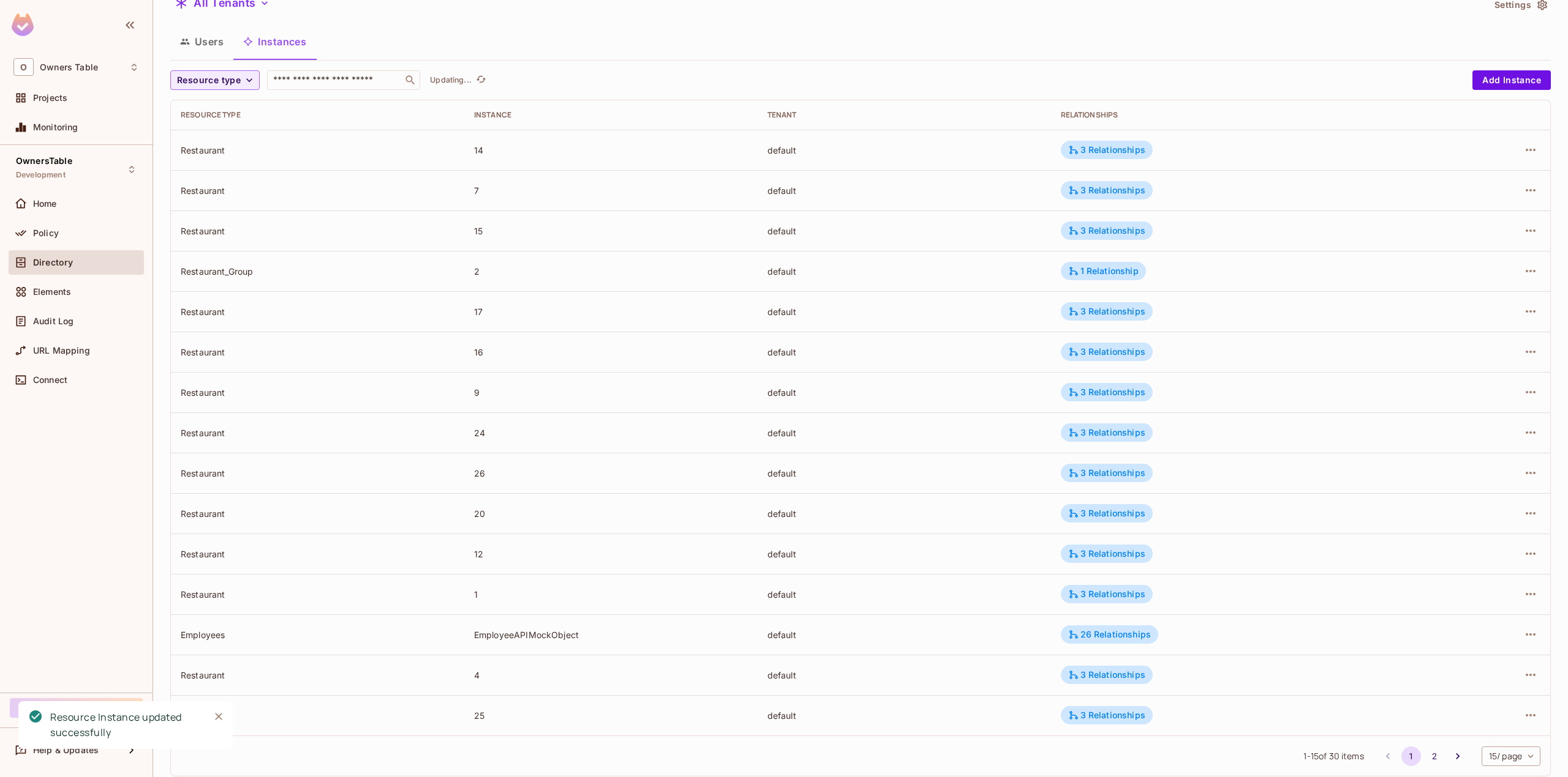
scroll to position [78, 0]
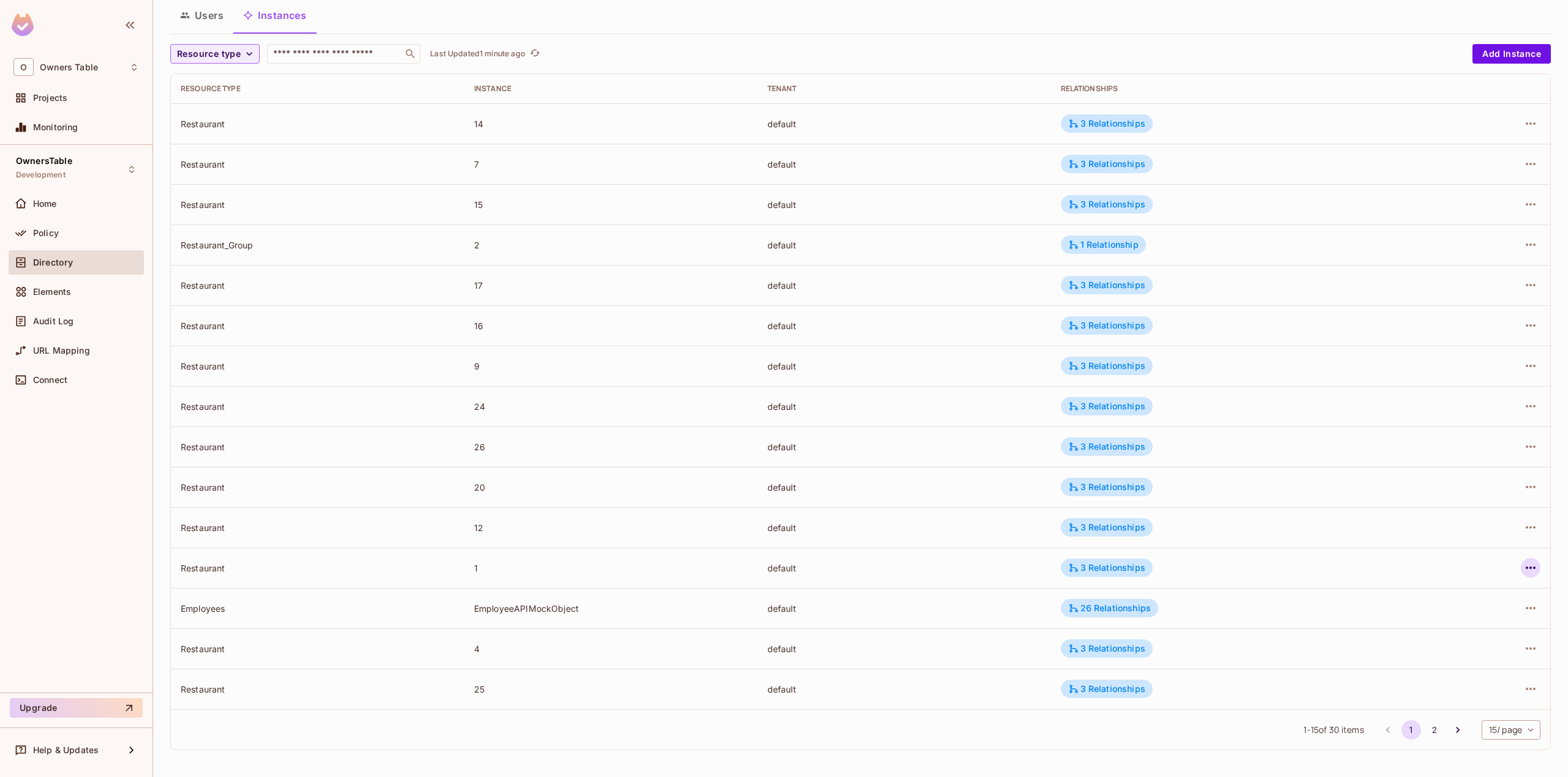
click at [1523, 566] on icon "button" at bounding box center [1530, 568] width 15 height 15
click at [1401, 625] on div "Edit Attributes" at bounding box center [1428, 623] width 61 height 12
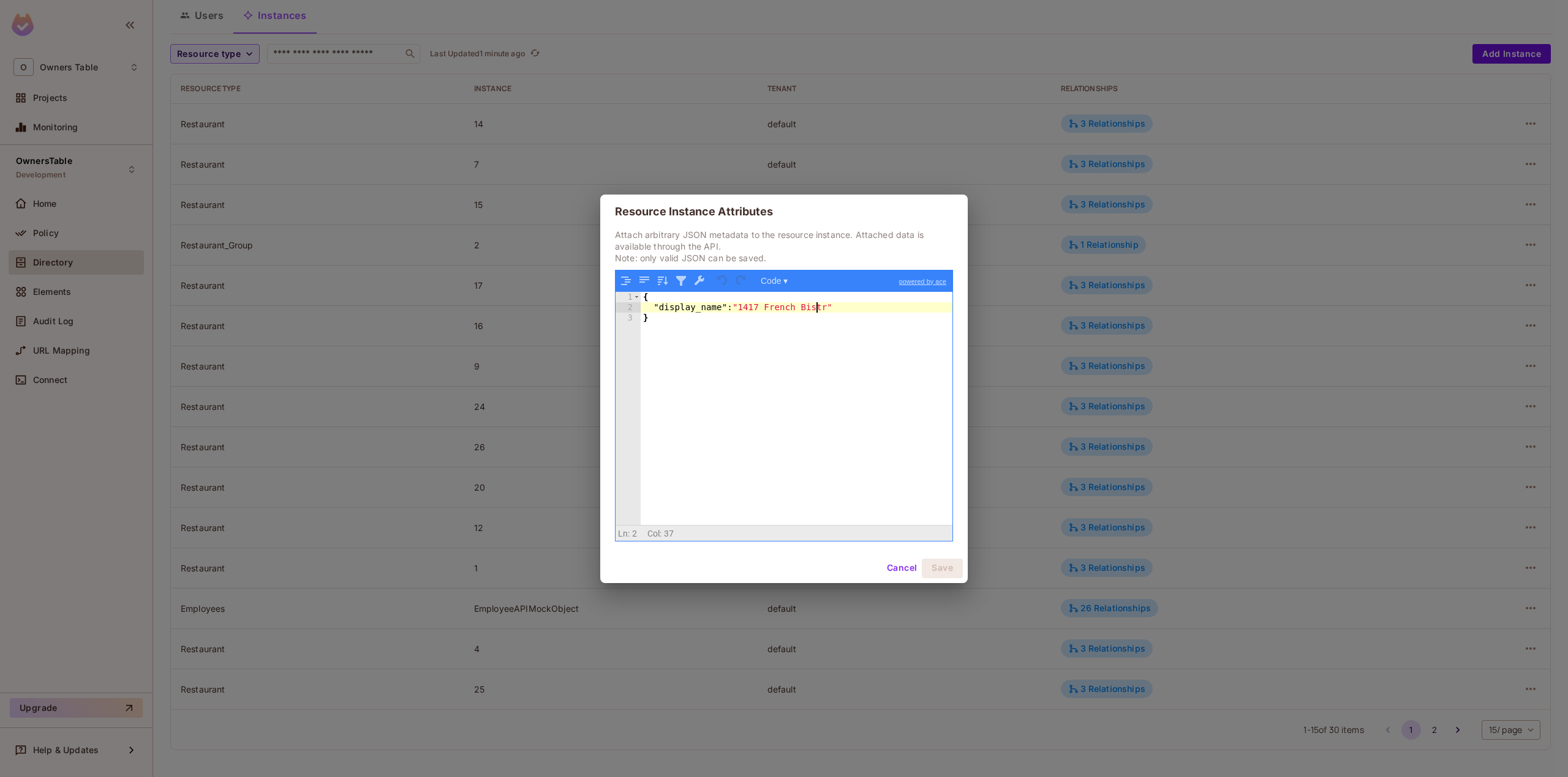
click at [814, 309] on div "{ "display_name" : "1417 French Bistr" }" at bounding box center [796, 419] width 312 height 255
click at [939, 561] on button "Save" at bounding box center [942, 568] width 41 height 20
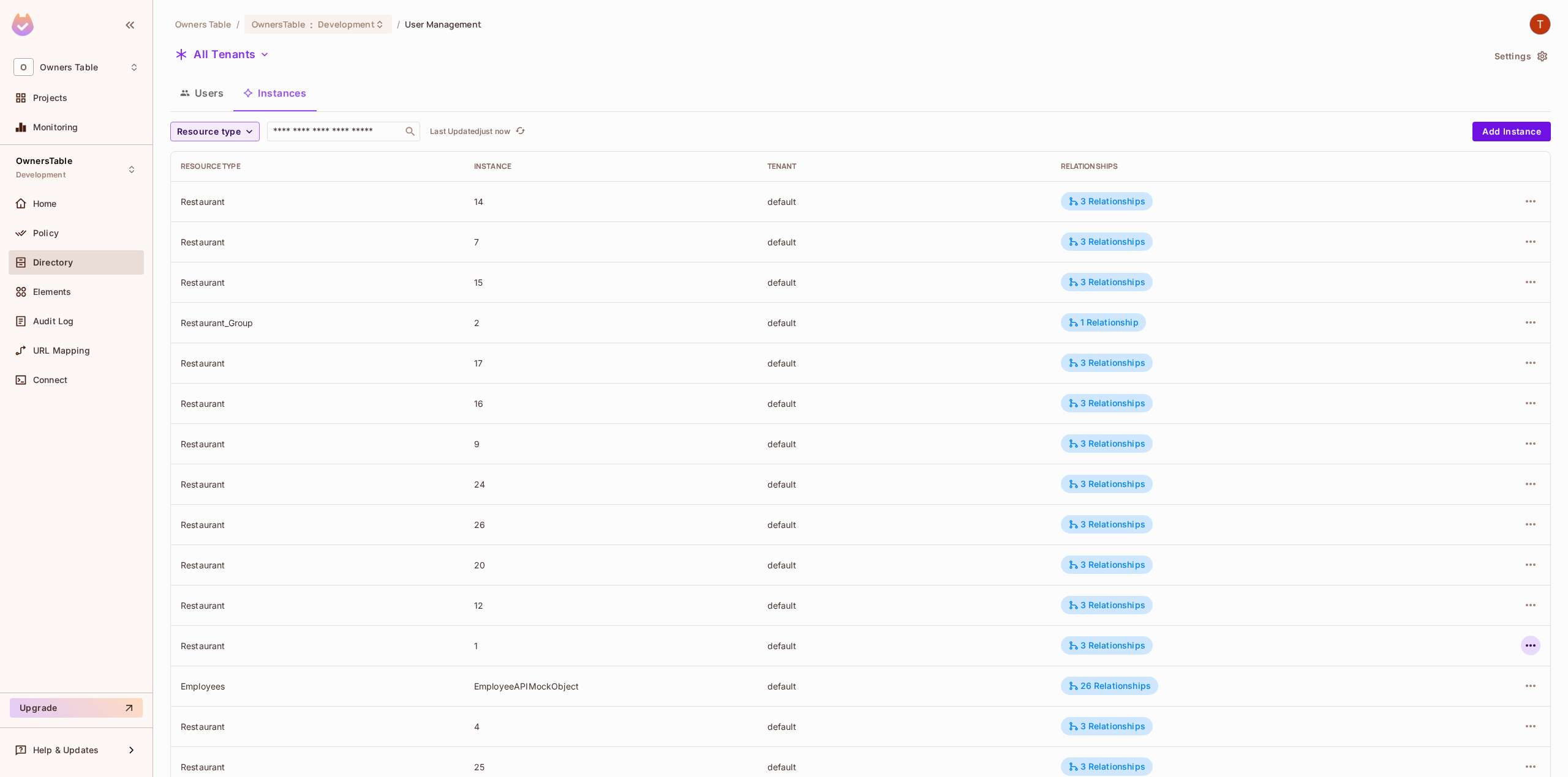
click at [1523, 639] on icon "button" at bounding box center [1530, 646] width 15 height 15
click at [1386, 704] on icon at bounding box center [1380, 701] width 11 height 11
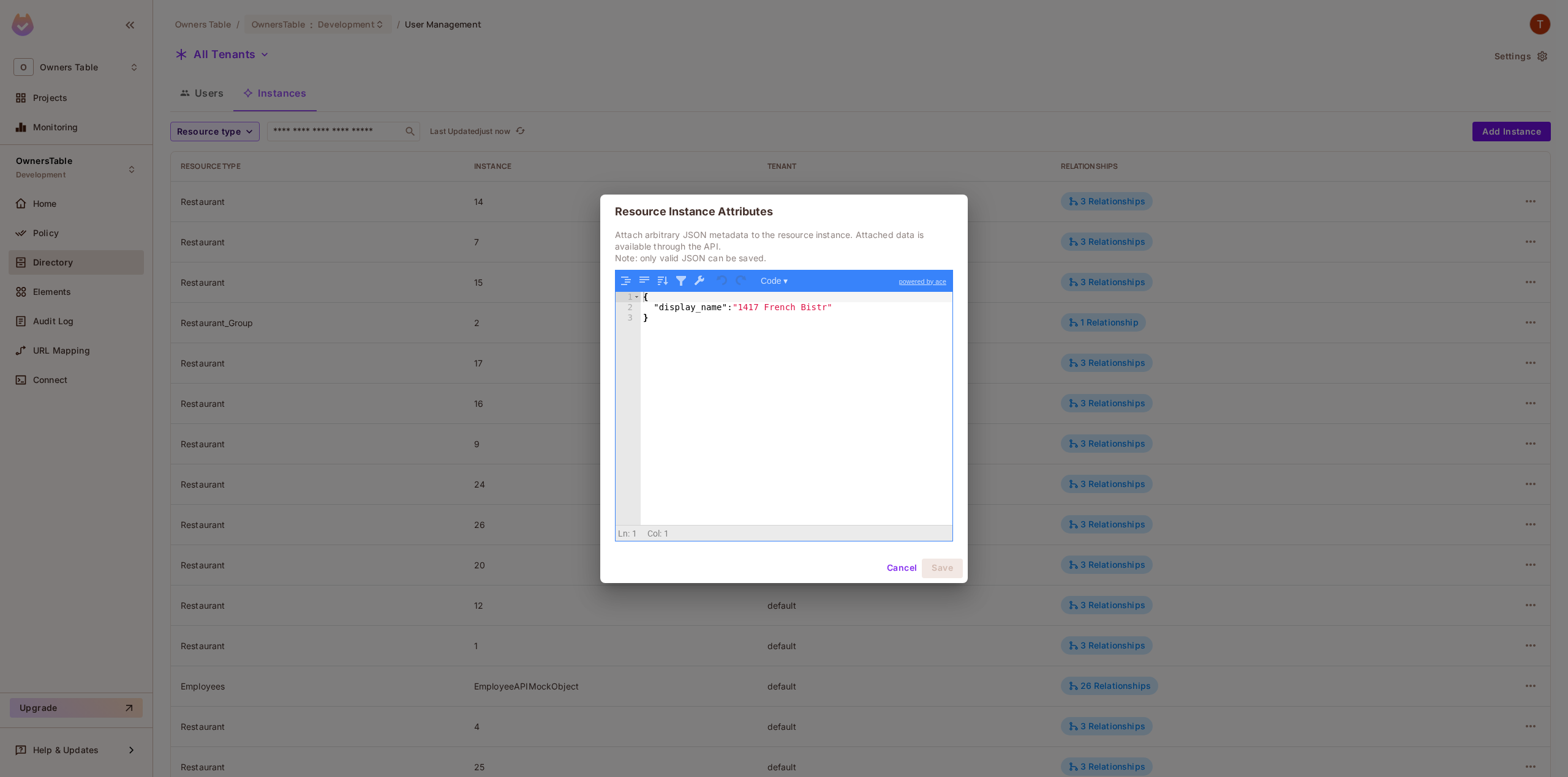
click at [898, 571] on button "Cancel" at bounding box center [902, 568] width 40 height 20
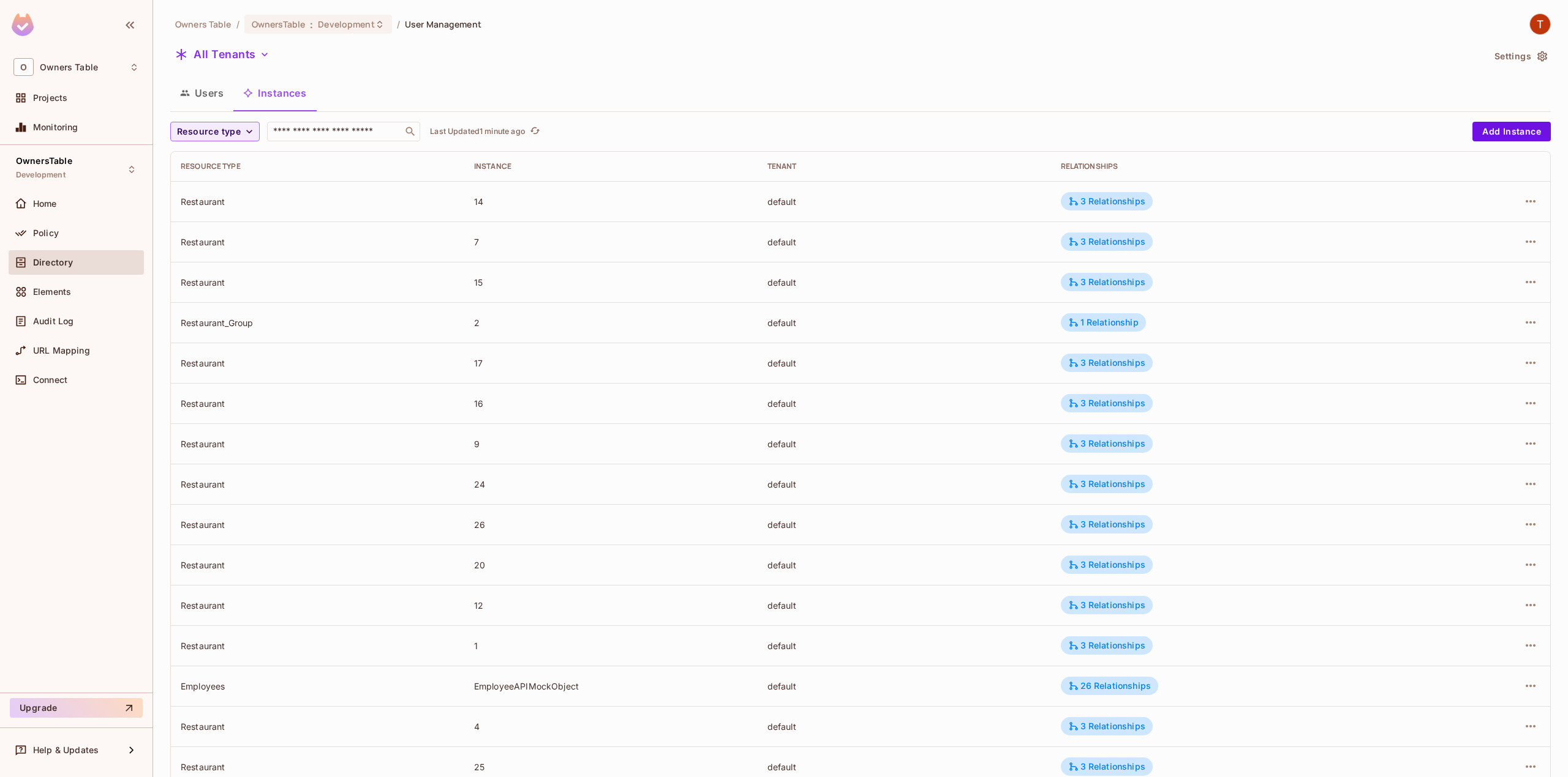
click at [1372, 295] on td "3 Relationships" at bounding box center [1238, 282] width 374 height 40
click at [1523, 652] on icon "button" at bounding box center [1530, 646] width 15 height 15
click at [1364, 638] on div at bounding box center [784, 388] width 1568 height 777
click at [1083, 645] on div "3 Relationships" at bounding box center [1107, 646] width 77 height 11
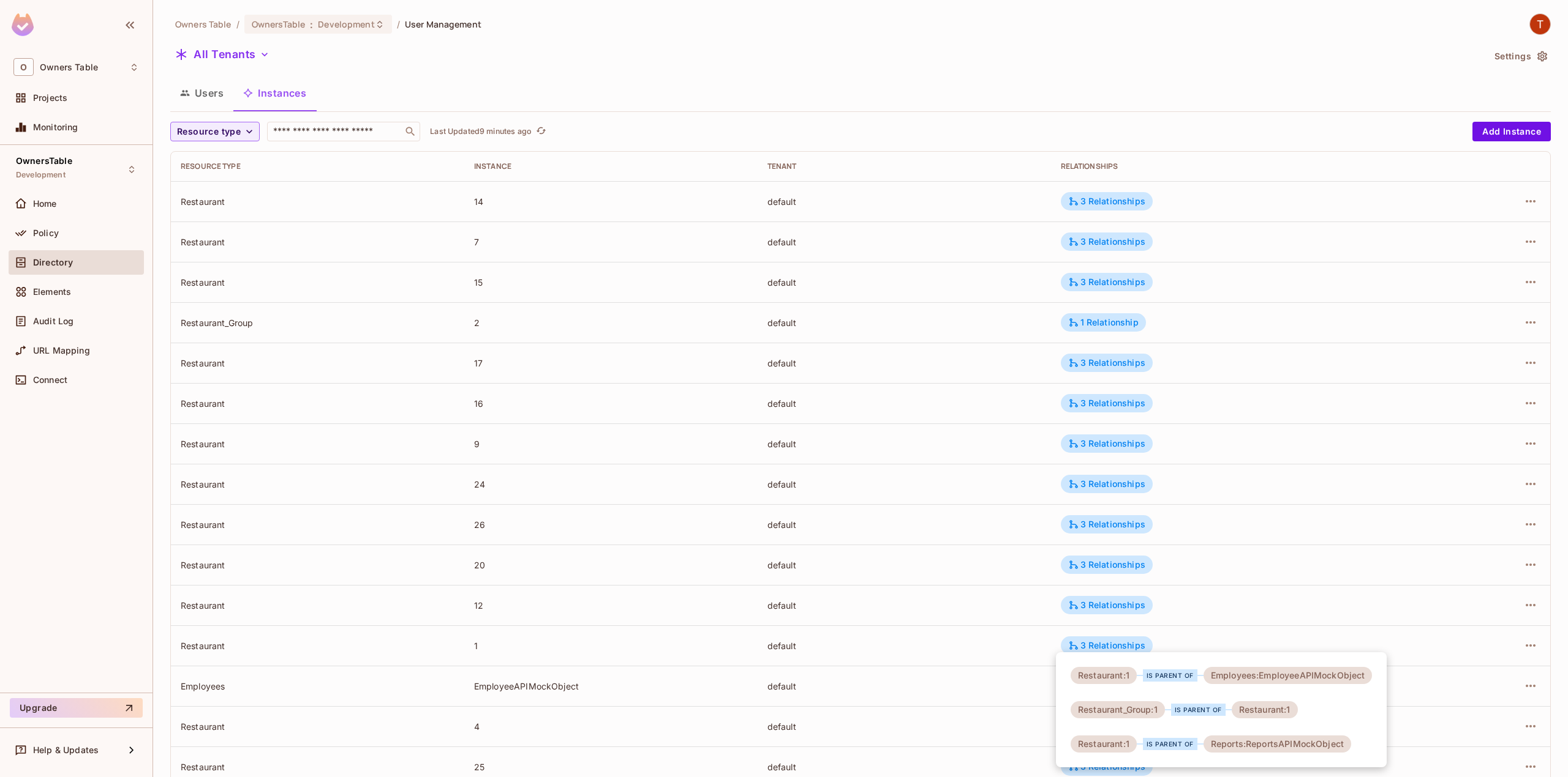
click at [1265, 714] on div "Restaurant:1" at bounding box center [1264, 709] width 66 height 17
click at [1216, 644] on div at bounding box center [784, 388] width 1568 height 777
